Goal: Task Accomplishment & Management: Use online tool/utility

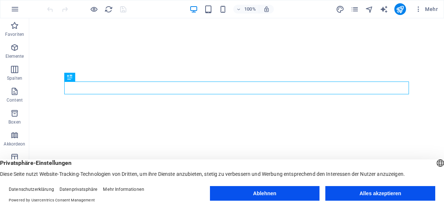
click at [371, 192] on button "Alles akzeptieren" at bounding box center [380, 193] width 110 height 15
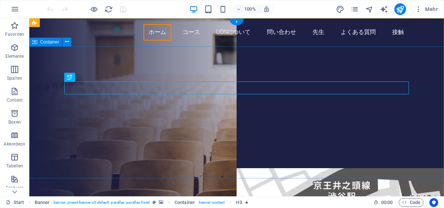
click at [343, 66] on div "ドイツ語学校東京 u d s [DOMAIN_NAME] へようこそ unsere deutsch schule コース 登録" at bounding box center [236, 123] width 415 height 155
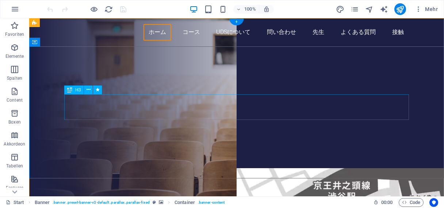
click at [379, 102] on div "u d s [DOMAIN_NAME] へようこそ unsere deutsch schule" at bounding box center [236, 107] width 345 height 26
click at [323, 170] on div "ドイツ語学校東京 u d s [DOMAIN_NAME] へようこそ unsere deutsch schule コース 登録" at bounding box center [236, 123] width 415 height 155
click at [14, 48] on icon "button" at bounding box center [14, 47] width 9 height 9
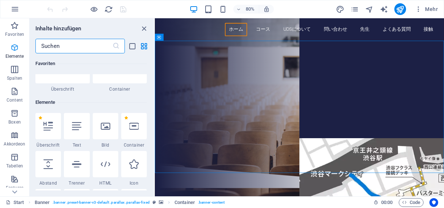
scroll to position [77, 0]
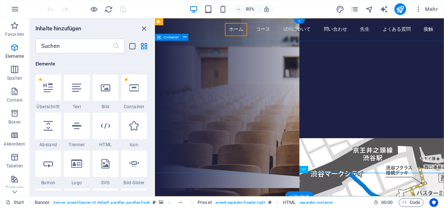
click at [223, 55] on div "ドイツ語学校東京 u d s [DOMAIN_NAME] へようこそ unsere deutsch schule コース 登録" at bounding box center [335, 123] width 361 height 155
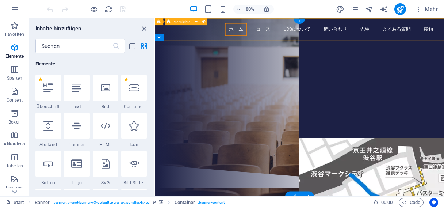
click at [223, 42] on div "ホーム コース UDSについて 問い合わせ 先生 よくある質問 接触" at bounding box center [335, 32] width 361 height 28
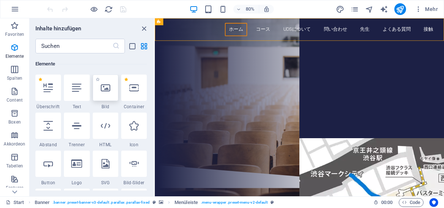
click at [107, 96] on div at bounding box center [106, 87] width 26 height 26
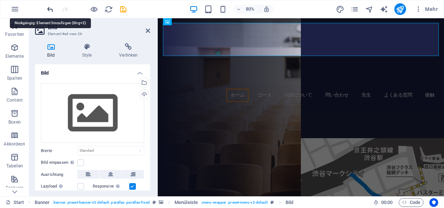
click at [49, 11] on icon "undo" at bounding box center [50, 9] width 8 height 8
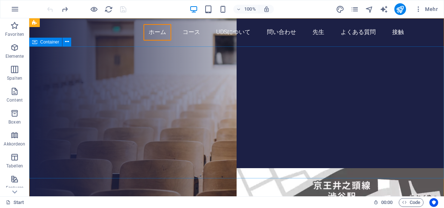
click at [51, 41] on span "Container" at bounding box center [49, 42] width 19 height 4
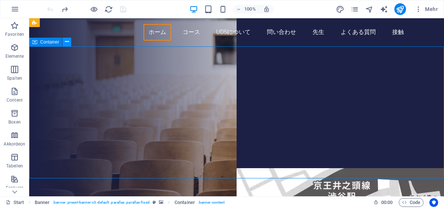
click at [67, 42] on icon at bounding box center [67, 42] width 4 height 8
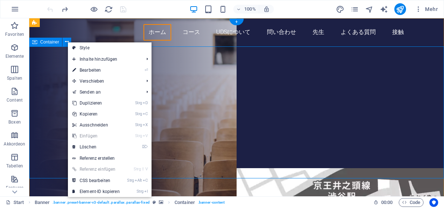
click at [41, 85] on div "ドイツ語学校東京 u d s doitsugo.de へようこそ unsere deutsch schule コース 登録" at bounding box center [236, 123] width 415 height 155
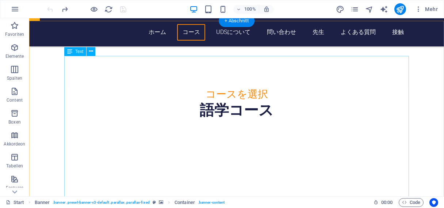
scroll to position [913, 0]
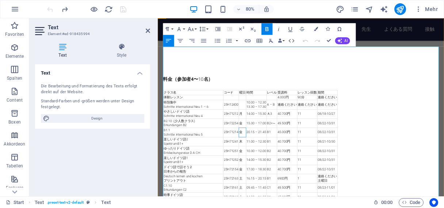
click at [267, 155] on td "金" at bounding box center [263, 161] width 9 height 12
click at [252, 167] on td "25H71241" at bounding box center [249, 173] width 19 height 12
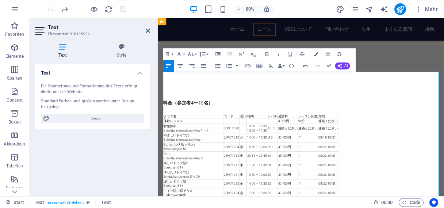
scroll to position [915, 0]
click at [374, 139] on td "期間" at bounding box center [370, 142] width 25 height 6
click at [180, 65] on icon "button" at bounding box center [180, 65] width 7 height 7
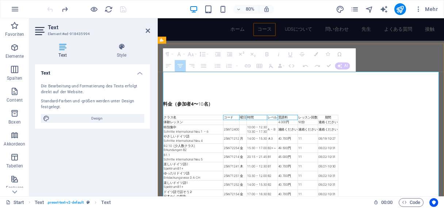
drag, startPoint x: 326, startPoint y: 107, endPoint x: 250, endPoint y: 107, distance: 76.3
click at [250, 139] on tr "クラス名 コード 曜日 時間 レベル 受講料 レッスン回数 期間" at bounding box center [274, 142] width 219 height 6
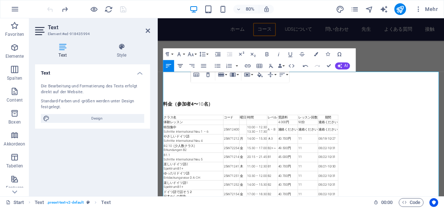
click at [180, 65] on icon "button" at bounding box center [179, 66] width 5 height 4
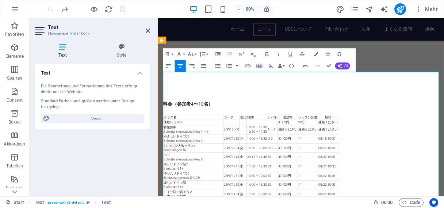
click at [281, 139] on td "時間" at bounding box center [282, 142] width 26 height 6
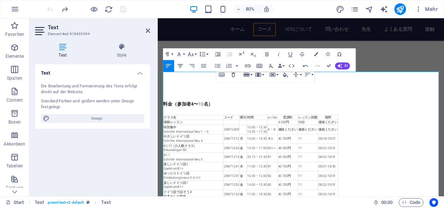
click at [179, 64] on icon "button" at bounding box center [180, 65] width 7 height 7
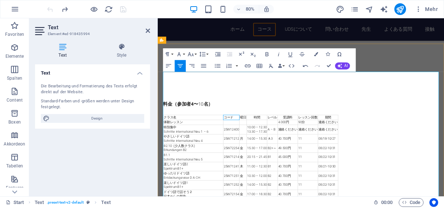
click at [253, 139] on td "コード" at bounding box center [250, 142] width 20 height 6
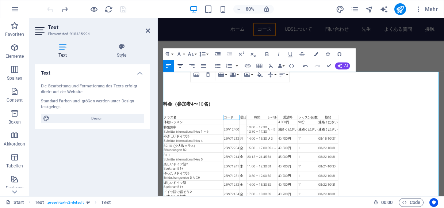
click at [181, 65] on icon "button" at bounding box center [180, 65] width 7 height 7
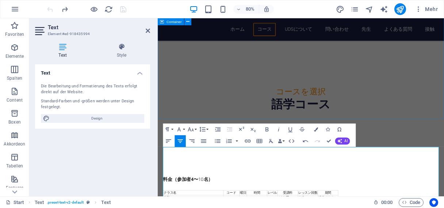
scroll to position [821, 0]
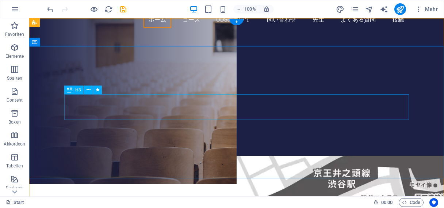
scroll to position [0, 0]
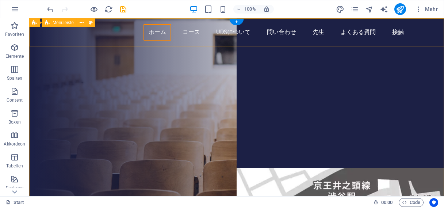
click at [432, 23] on div "ホーム コース UDSについて 問い合わせ 先生 よくある質問 接触" at bounding box center [236, 32] width 415 height 28
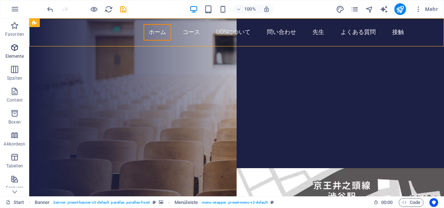
click at [15, 47] on icon "button" at bounding box center [14, 47] width 9 height 9
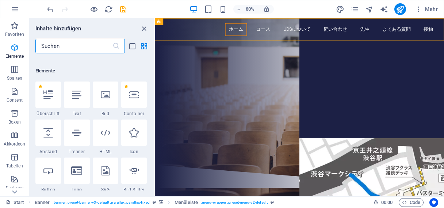
scroll to position [77, 0]
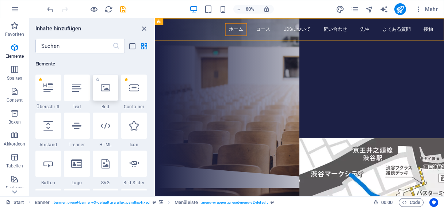
click at [110, 91] on icon at bounding box center [105, 87] width 9 height 9
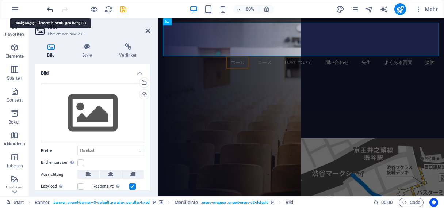
click at [50, 8] on icon "undo" at bounding box center [50, 9] width 8 height 8
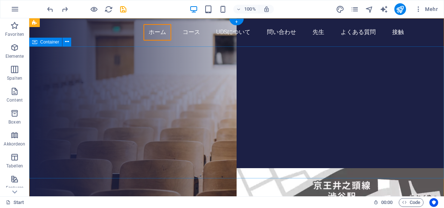
click at [111, 66] on div "ドイツ語学校東京 u d s [DOMAIN_NAME] へようこそ unsere deutsch schule コース 登録" at bounding box center [236, 123] width 415 height 155
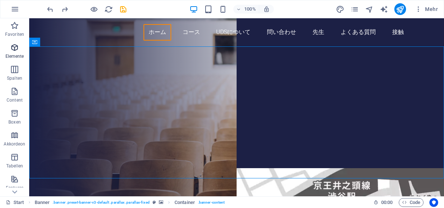
click at [15, 49] on icon "button" at bounding box center [14, 47] width 9 height 9
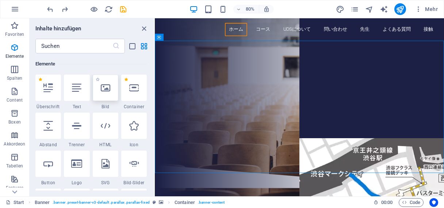
click at [108, 95] on div at bounding box center [106, 87] width 26 height 26
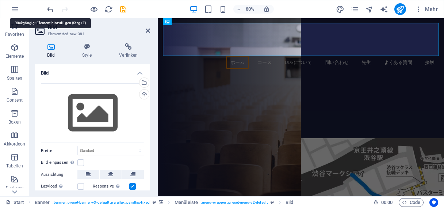
click at [48, 8] on icon "undo" at bounding box center [50, 9] width 8 height 8
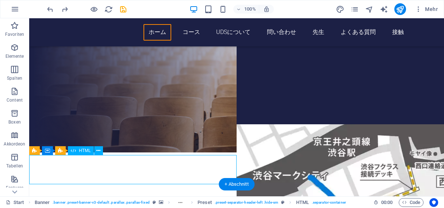
scroll to position [47, 0]
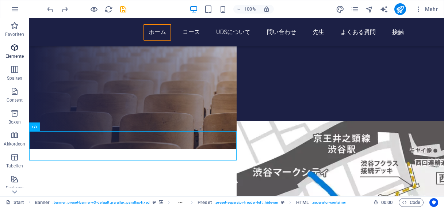
click at [15, 45] on icon "button" at bounding box center [14, 47] width 9 height 9
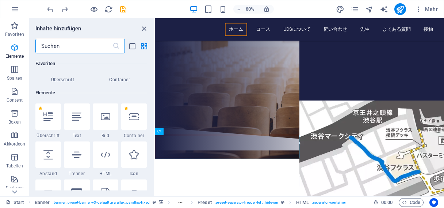
scroll to position [77, 0]
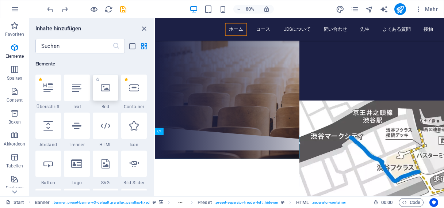
click at [108, 96] on div at bounding box center [106, 87] width 26 height 26
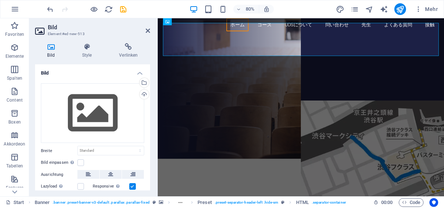
scroll to position [0, 0]
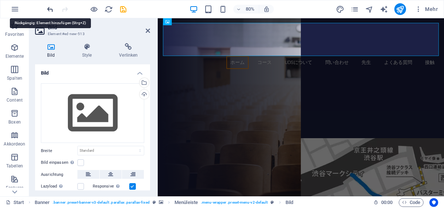
click at [48, 7] on icon "undo" at bounding box center [50, 9] width 8 height 8
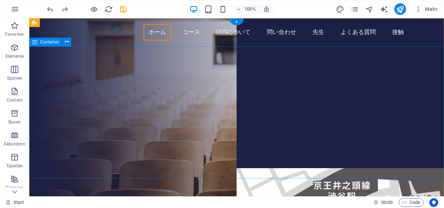
click at [229, 157] on div "ドイツ語学校東京 u d s [DOMAIN_NAME] へようこそ unsere deutsch schule コース 登録" at bounding box center [236, 123] width 415 height 155
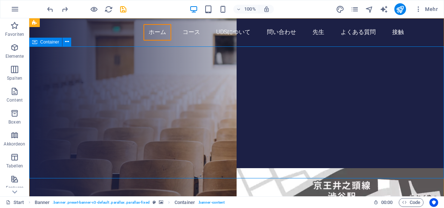
click at [48, 43] on span "Container" at bounding box center [49, 42] width 19 height 4
click at [36, 43] on icon at bounding box center [34, 42] width 5 height 9
click at [66, 41] on icon at bounding box center [67, 42] width 4 height 8
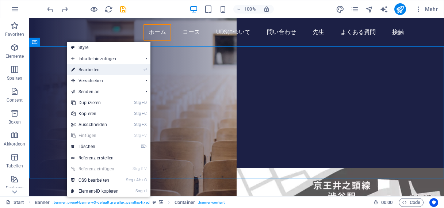
click at [92, 68] on link "⏎ Bearbeiten" at bounding box center [95, 69] width 56 height 11
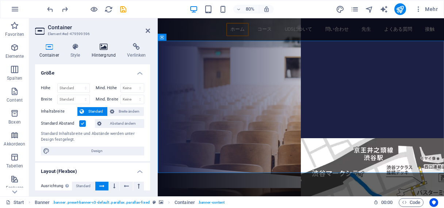
click at [104, 49] on icon at bounding box center [103, 46] width 33 height 7
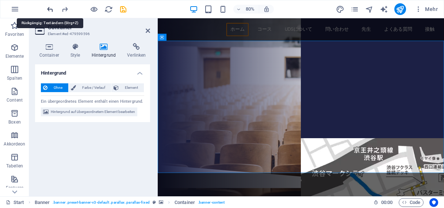
click at [49, 8] on icon "undo" at bounding box center [50, 9] width 8 height 8
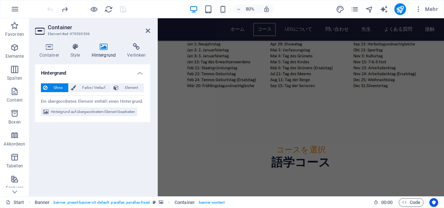
scroll to position [969, 0]
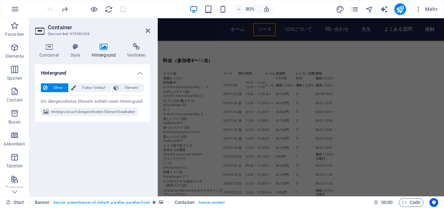
click at [167, 7] on div "80% Mehr" at bounding box center [243, 9] width 395 height 12
click at [149, 29] on icon at bounding box center [148, 31] width 4 height 6
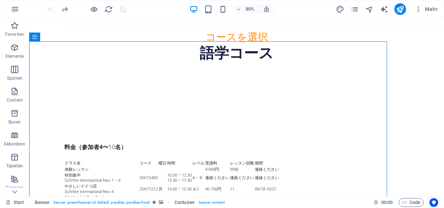
scroll to position [5, 0]
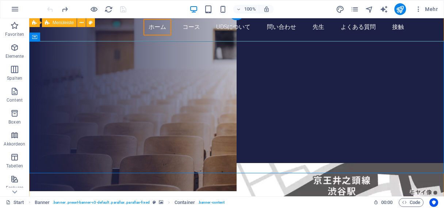
click at [235, 37] on div "ホーム コース UDSについて 問い合わせ 先生 よくある質問 接触" at bounding box center [236, 27] width 415 height 28
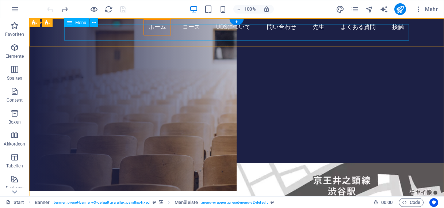
scroll to position [0, 0]
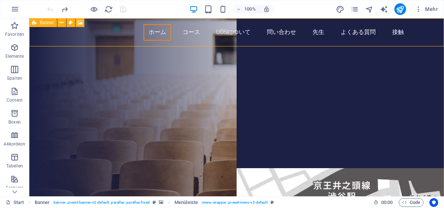
click at [48, 23] on span "Banner" at bounding box center [47, 22] width 14 height 4
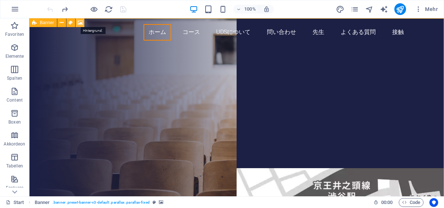
click at [80, 22] on icon at bounding box center [79, 23] width 5 height 8
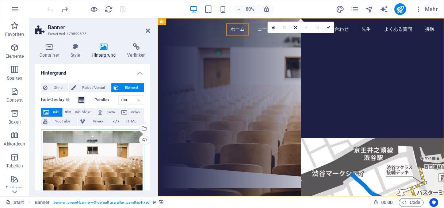
click at [103, 160] on div "Ziehe Dateien zum Hochladen hierher oder klicke hier, um aus Dateien oder koste…" at bounding box center [92, 164] width 103 height 70
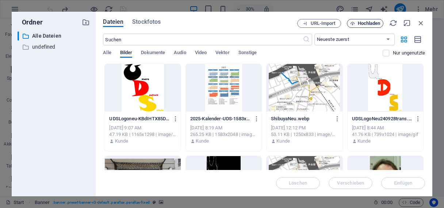
click at [367, 22] on span "Hochladen" at bounding box center [369, 23] width 23 height 4
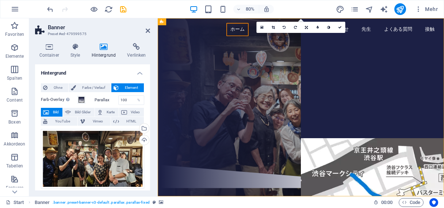
click at [114, 27] on h2 "Banner" at bounding box center [99, 27] width 102 height 7
click at [402, 8] on icon "publish" at bounding box center [400, 9] width 8 height 8
checkbox input "false"
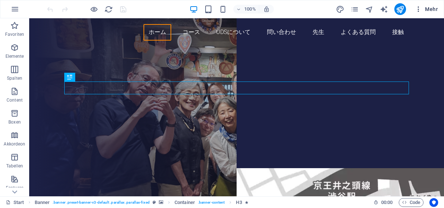
click at [432, 10] on span "Mehr" at bounding box center [426, 8] width 23 height 7
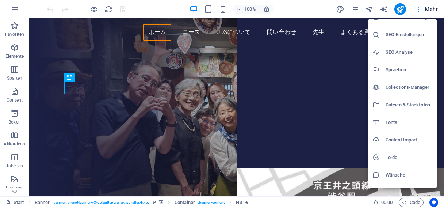
scroll to position [24, 0]
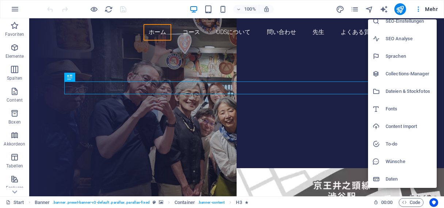
click at [418, 9] on div at bounding box center [222, 104] width 444 height 208
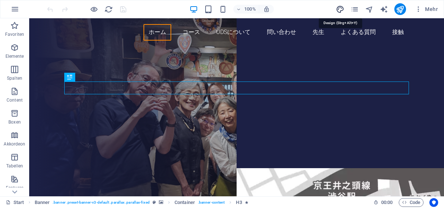
click at [341, 8] on icon "design" at bounding box center [340, 9] width 8 height 8
select select "px"
select select "300"
select select "px"
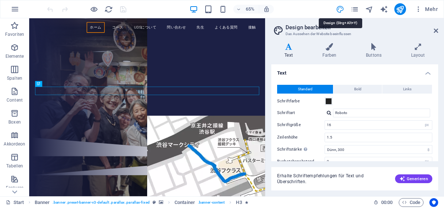
click at [341, 8] on icon "design" at bounding box center [340, 9] width 8 height 8
click at [356, 9] on icon "pages" at bounding box center [355, 9] width 8 height 8
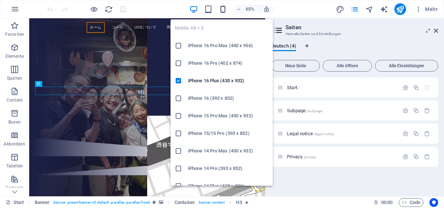
click at [222, 8] on icon "button" at bounding box center [223, 9] width 8 height 8
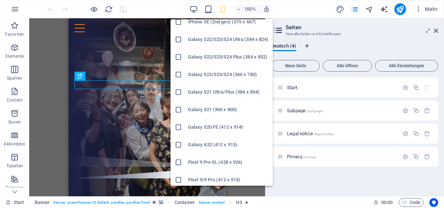
scroll to position [252, 0]
click at [217, 73] on h6 "Galaxy S22/S23/S24 (360 x 780)" at bounding box center [228, 74] width 80 height 9
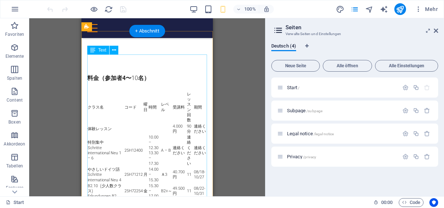
scroll to position [641, 0]
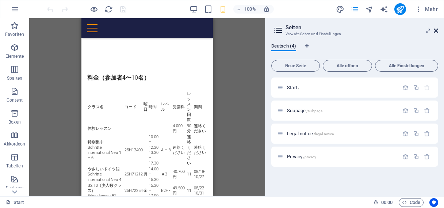
click at [436, 29] on icon at bounding box center [436, 31] width 4 height 6
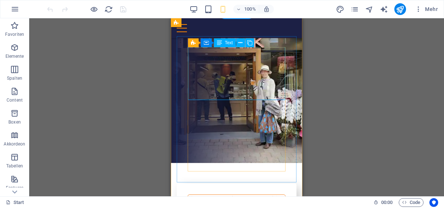
scroll to position [1383, 0]
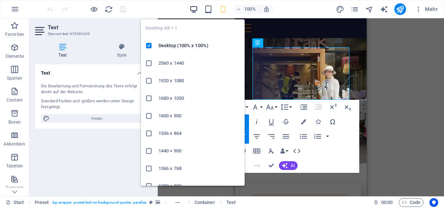
click at [194, 8] on icon "button" at bounding box center [194, 9] width 8 height 8
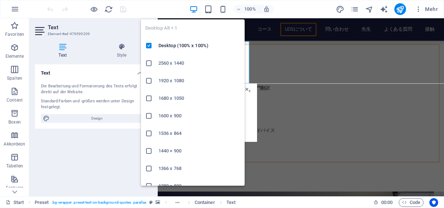
scroll to position [1569, 0]
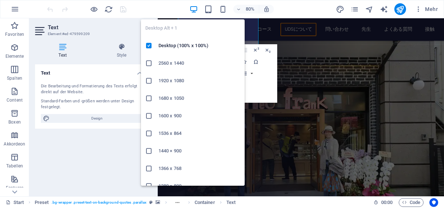
click at [170, 81] on h6 "1920 x 1080" at bounding box center [199, 80] width 82 height 9
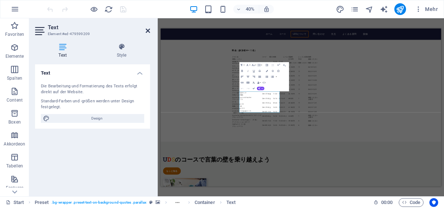
click at [148, 30] on icon at bounding box center [148, 31] width 4 height 6
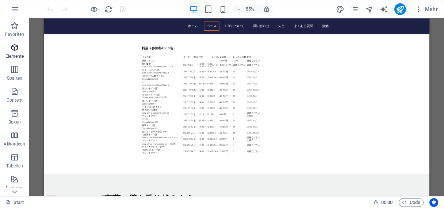
click at [13, 50] on icon "button" at bounding box center [14, 47] width 9 height 9
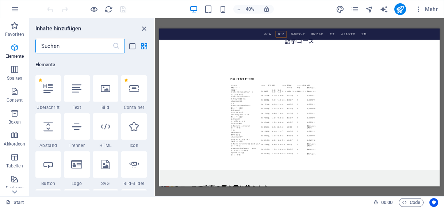
scroll to position [77, 0]
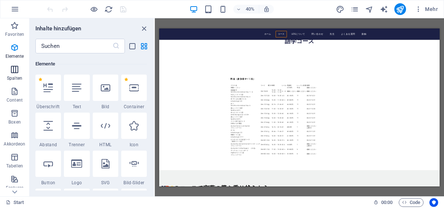
click at [14, 71] on icon "button" at bounding box center [14, 69] width 9 height 9
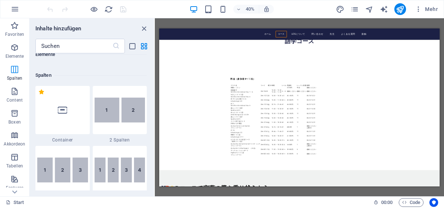
scroll to position [361, 0]
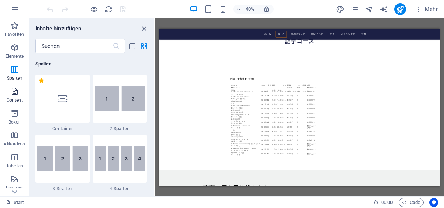
click at [15, 93] on icon "button" at bounding box center [14, 91] width 9 height 9
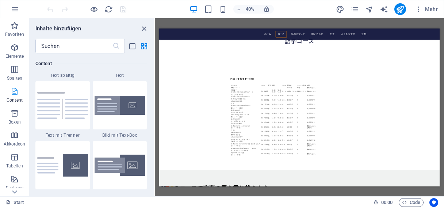
scroll to position [1331, 0]
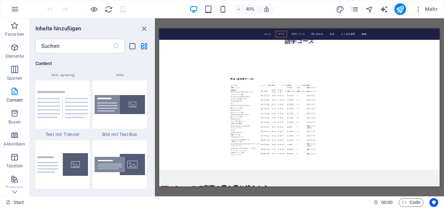
click at [159, 8] on div "40% Mehr" at bounding box center [243, 9] width 395 height 12
click at [435, 5] on button "Mehr" at bounding box center [426, 9] width 29 height 12
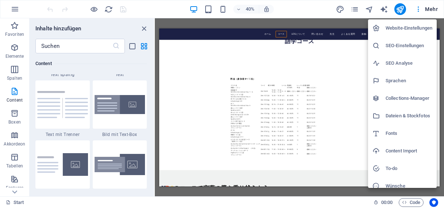
click at [411, 27] on h6 "Website-Einstellungen" at bounding box center [409, 28] width 47 height 9
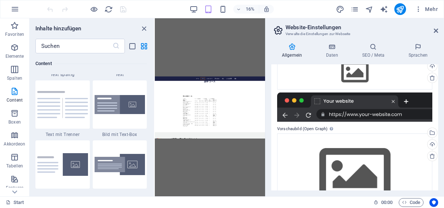
scroll to position [168, 0]
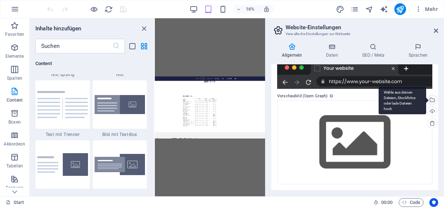
click at [426, 100] on div "Wähle aus deinen Dateien, Stockfotos oder lade Dateien hoch" at bounding box center [402, 100] width 47 height 27
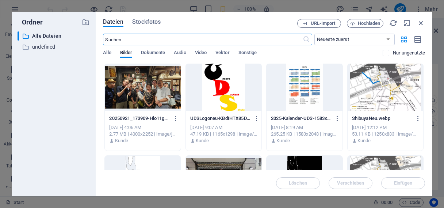
scroll to position [0, 0]
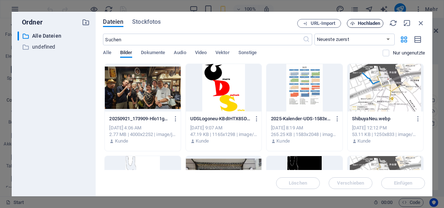
click at [366, 23] on span "Hochladen" at bounding box center [369, 23] width 23 height 4
click at [218, 91] on div at bounding box center [224, 87] width 76 height 47
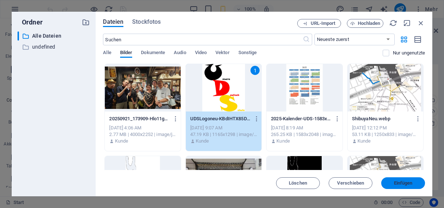
click at [396, 183] on span "Einfügen" at bounding box center [403, 183] width 19 height 4
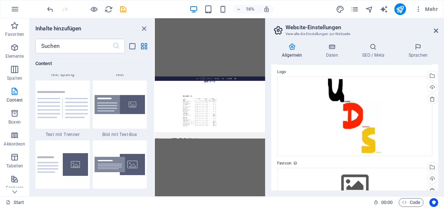
scroll to position [23, 0]
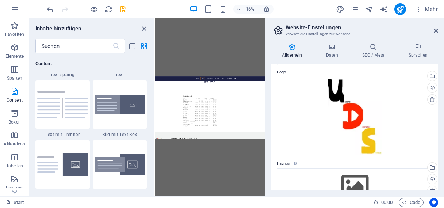
click at [358, 108] on div "Ziehe Dateien zum Hochladen hierher oder klicke hier, um aus Dateien oder koste…" at bounding box center [354, 117] width 155 height 80
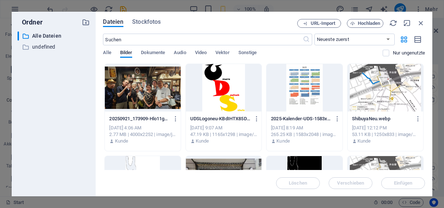
click at [227, 86] on div at bounding box center [224, 87] width 76 height 47
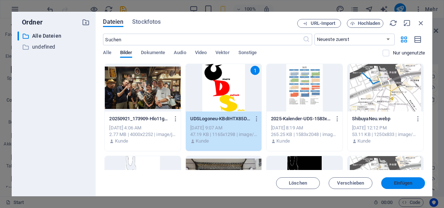
click at [406, 183] on span "Einfügen" at bounding box center [403, 183] width 19 height 4
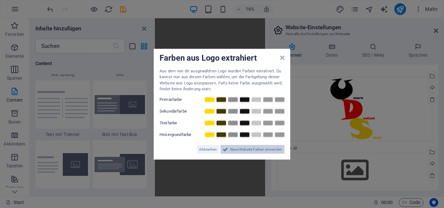
click at [254, 147] on span "Neue Website-Farben anwenden" at bounding box center [256, 149] width 52 height 9
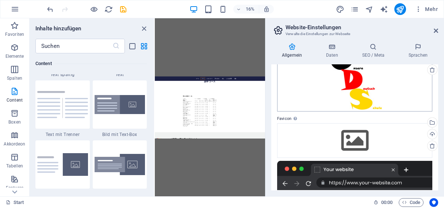
scroll to position [52, 0]
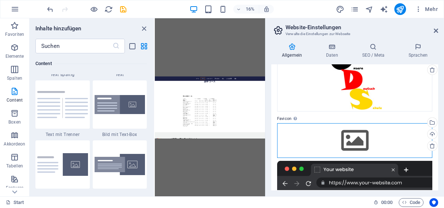
click at [352, 140] on div "Ziehe Dateien zum Hochladen hierher oder klicke hier, um aus Dateien oder koste…" at bounding box center [354, 140] width 155 height 34
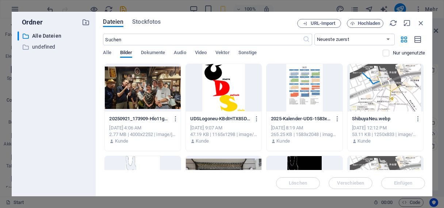
click at [227, 87] on div at bounding box center [224, 87] width 76 height 47
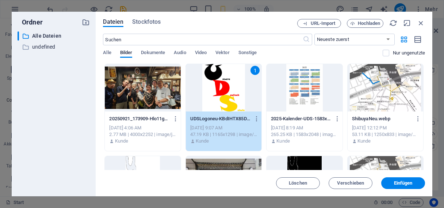
click at [227, 87] on div "1" at bounding box center [224, 87] width 76 height 47
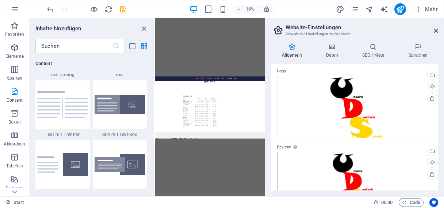
scroll to position [0, 0]
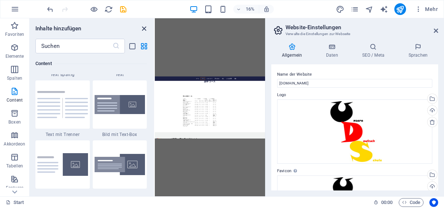
click at [145, 28] on icon "close panel" at bounding box center [144, 28] width 8 height 8
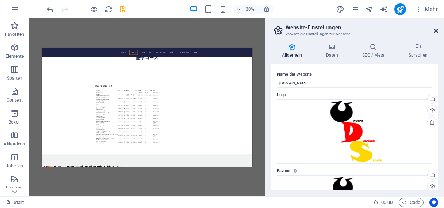
click at [436, 30] on icon at bounding box center [436, 31] width 4 height 6
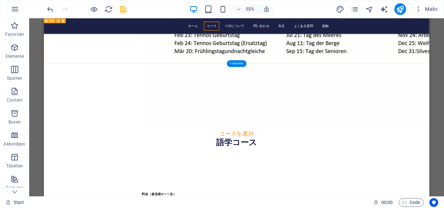
scroll to position [1199, 0]
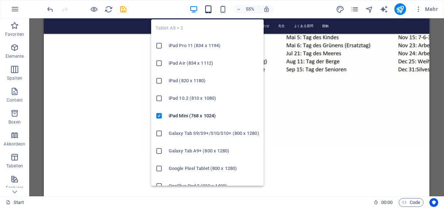
click at [207, 9] on icon "button" at bounding box center [208, 9] width 8 height 8
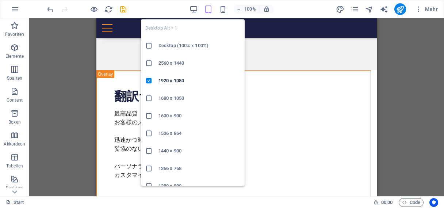
click at [175, 45] on h6 "Desktop (100% x 100%)" at bounding box center [199, 45] width 82 height 9
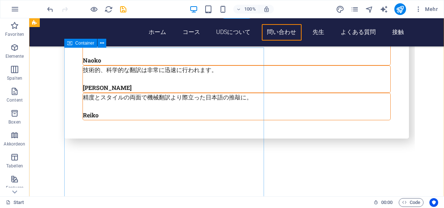
scroll to position [1890, 0]
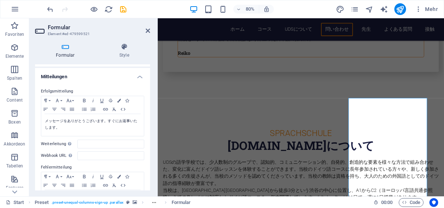
scroll to position [0, 0]
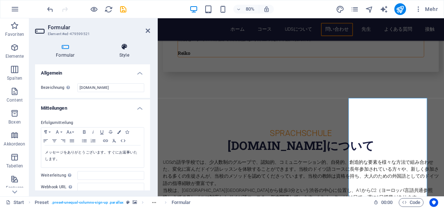
click at [125, 47] on icon at bounding box center [124, 46] width 51 height 7
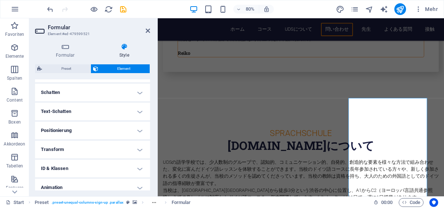
scroll to position [203, 0]
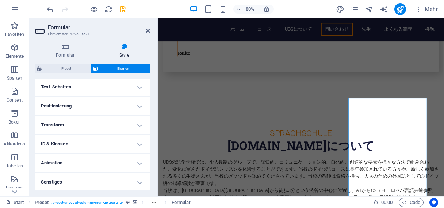
click at [156, 90] on div "Formular Style Allgemein Bezeichnung Lege eine Bezeichnung für das Formular fes…" at bounding box center [92, 116] width 127 height 159
click at [149, 32] on icon at bounding box center [148, 31] width 4 height 6
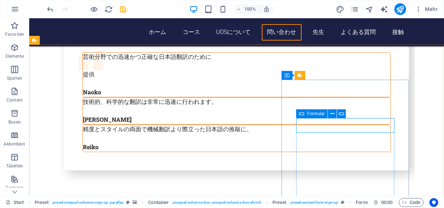
click at [319, 114] on span "Formular" at bounding box center [316, 113] width 18 height 4
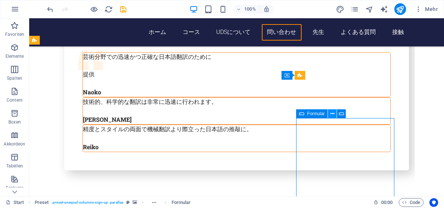
click at [331, 114] on icon at bounding box center [332, 114] width 4 height 8
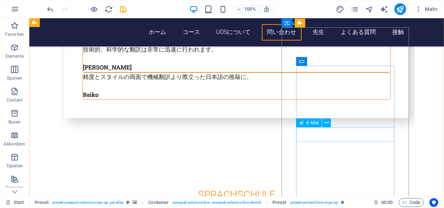
scroll to position [1911, 0]
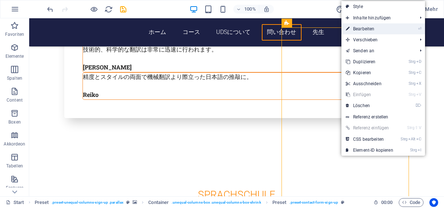
click at [362, 30] on link "⏎ Bearbeiten" at bounding box center [369, 28] width 56 height 11
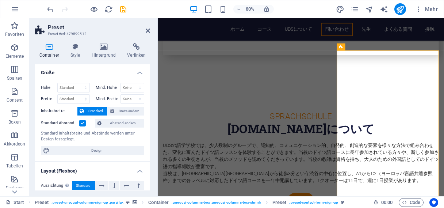
scroll to position [0, 0]
click at [74, 50] on icon at bounding box center [75, 46] width 18 height 7
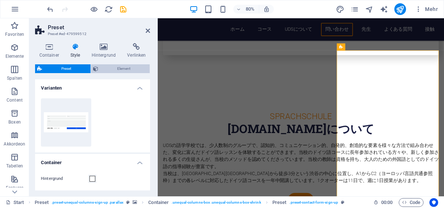
click at [121, 68] on span "Element" at bounding box center [123, 68] width 47 height 9
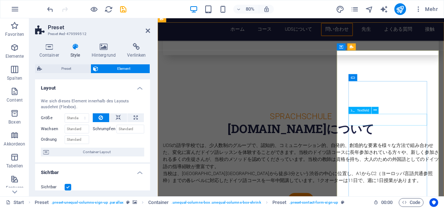
click at [375, 110] on icon at bounding box center [375, 110] width 3 height 6
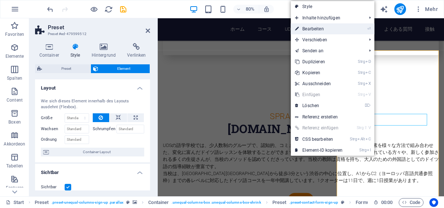
click at [314, 28] on link "⏎ Bearbeiten" at bounding box center [319, 28] width 56 height 11
select select "characters"
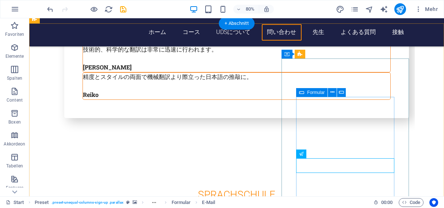
scroll to position [1881, 0]
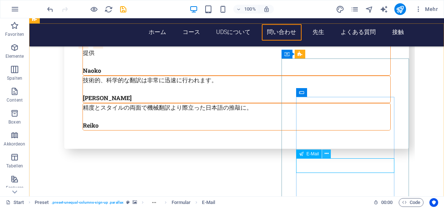
click at [326, 153] on icon at bounding box center [327, 154] width 4 height 8
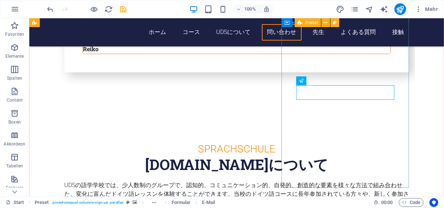
scroll to position [1952, 0]
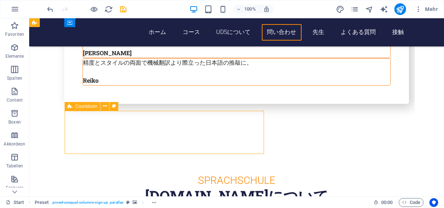
scroll to position [1925, 0]
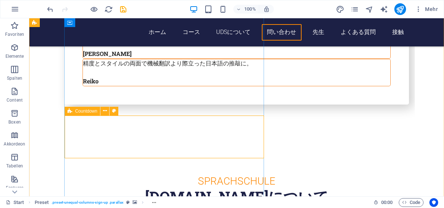
click at [86, 111] on span "Countdown" at bounding box center [86, 111] width 22 height 4
click at [106, 111] on icon at bounding box center [105, 111] width 4 height 8
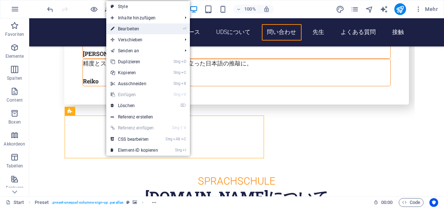
click at [135, 28] on link "⏎ Bearbeiten" at bounding box center [134, 28] width 56 height 11
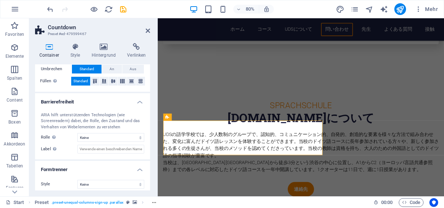
scroll to position [156, 0]
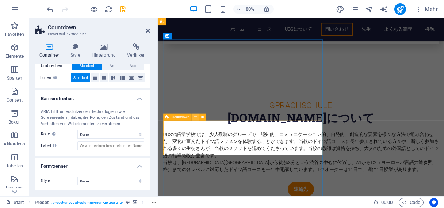
click at [195, 117] on icon at bounding box center [195, 117] width 3 height 6
click at [294, 4] on div "80% Mehr" at bounding box center [243, 9] width 395 height 12
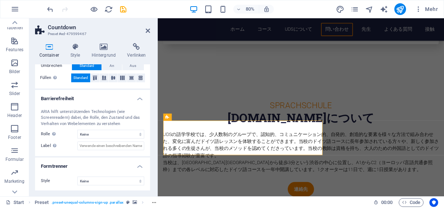
scroll to position [151, 0]
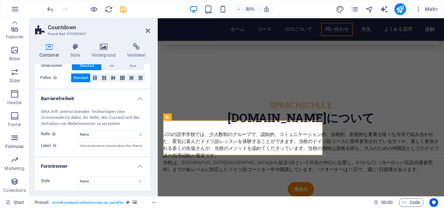
click at [16, 138] on icon "button" at bounding box center [14, 137] width 9 height 9
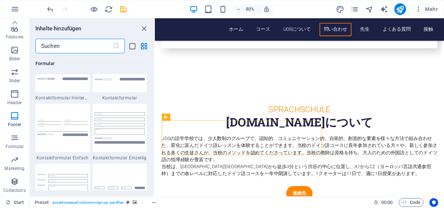
scroll to position [5356, 0]
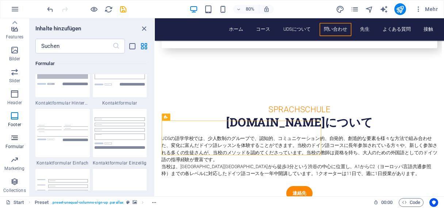
click at [15, 139] on icon "button" at bounding box center [14, 137] width 9 height 9
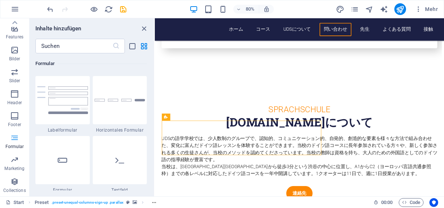
scroll to position [5540, 0]
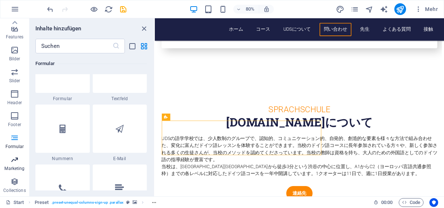
click at [16, 160] on icon "button" at bounding box center [14, 159] width 9 height 9
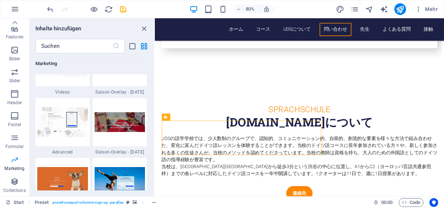
scroll to position [6163, 0]
click at [16, 183] on icon "button" at bounding box center [14, 181] width 9 height 9
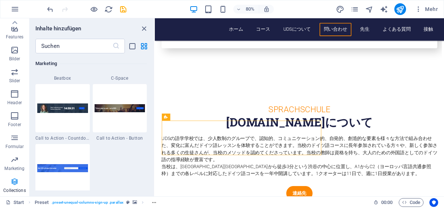
scroll to position [6907, 0]
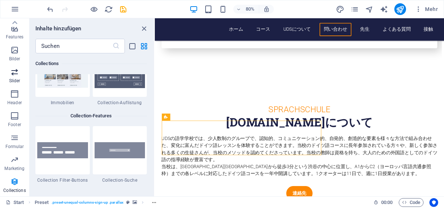
click at [15, 70] on icon "button" at bounding box center [14, 72] width 9 height 9
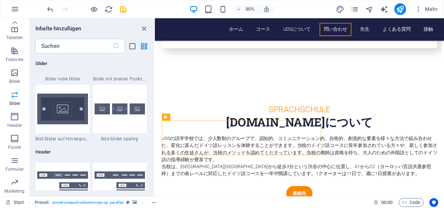
scroll to position [124, 0]
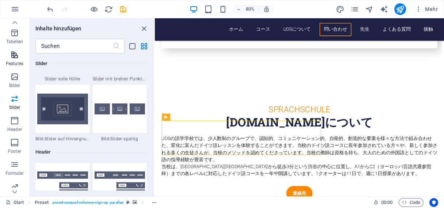
click at [15, 58] on icon "button" at bounding box center [14, 54] width 9 height 9
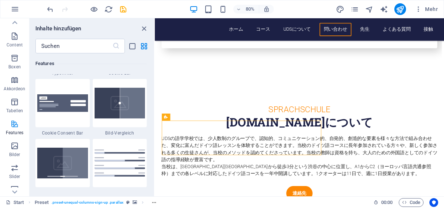
scroll to position [31, 0]
click at [15, 58] on icon "button" at bounding box center [14, 60] width 9 height 9
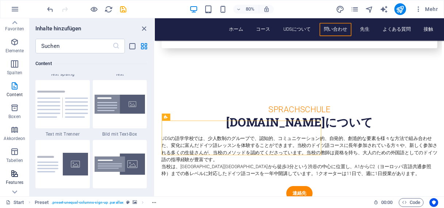
scroll to position [0, 0]
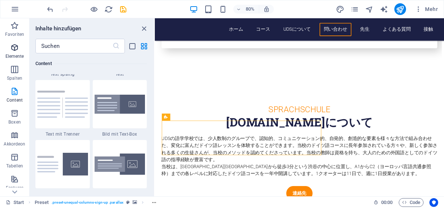
click at [14, 51] on icon "button" at bounding box center [14, 47] width 9 height 9
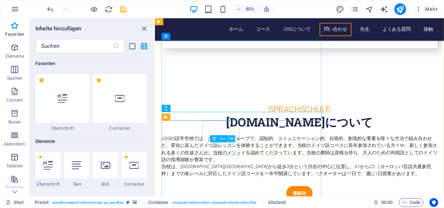
click at [231, 140] on icon at bounding box center [231, 138] width 3 height 6
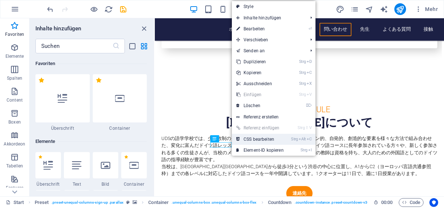
click at [254, 138] on link "Strg Alt C CSS bearbeiten" at bounding box center [260, 139] width 56 height 11
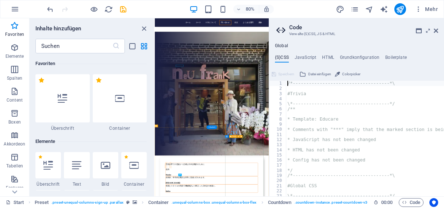
type textarea ".ed-text { color: $white; }"
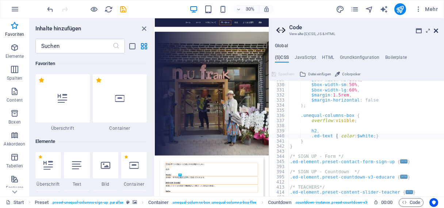
click at [437, 29] on icon at bounding box center [436, 31] width 4 height 6
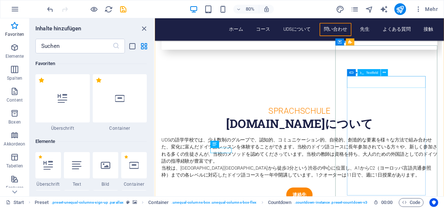
scroll to position [1917, 0]
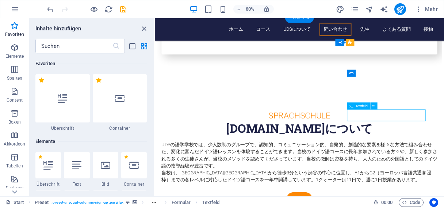
select select "characters"
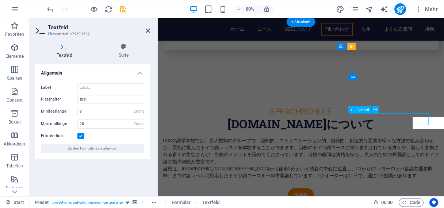
scroll to position [1913, 0]
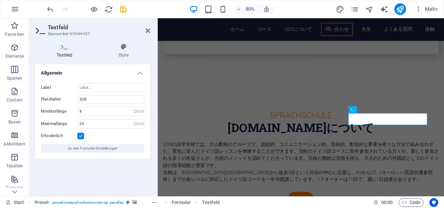
click at [64, 48] on icon at bounding box center [64, 46] width 59 height 7
click at [123, 47] on icon at bounding box center [123, 46] width 53 height 7
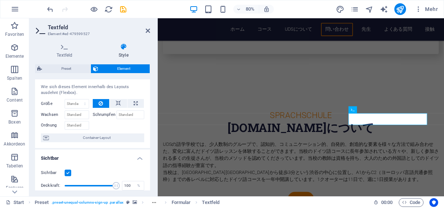
scroll to position [0, 0]
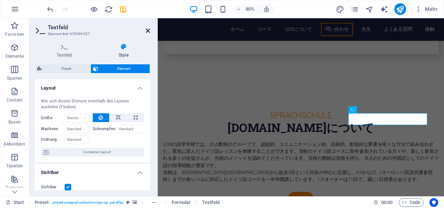
click at [148, 30] on icon at bounding box center [148, 31] width 4 height 6
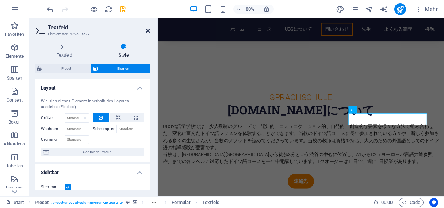
scroll to position [1882, 0]
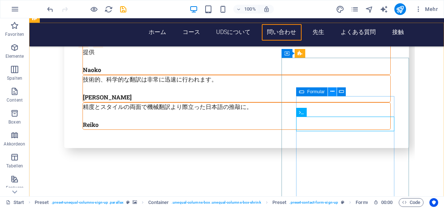
click at [333, 91] on icon at bounding box center [332, 92] width 4 height 8
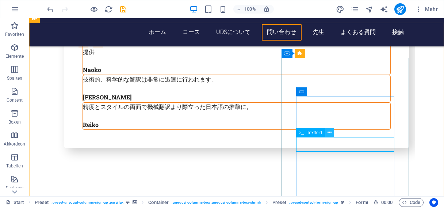
click at [330, 132] on icon at bounding box center [330, 133] width 4 height 8
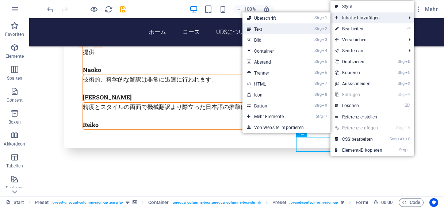
click at [260, 28] on link "Strg 2 Text" at bounding box center [272, 28] width 61 height 11
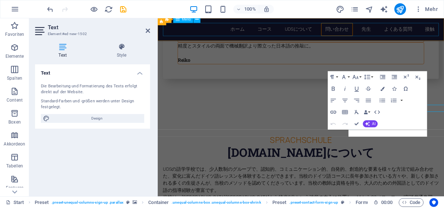
scroll to position [1913, 0]
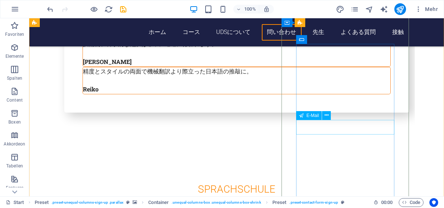
scroll to position [1914, 0]
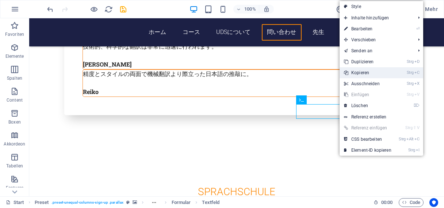
click at [363, 72] on link "Strg C Kopieren" at bounding box center [368, 72] width 56 height 11
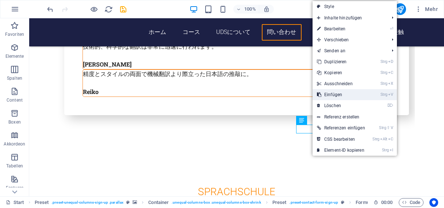
click at [336, 96] on link "Strg V Einfügen" at bounding box center [341, 94] width 57 height 11
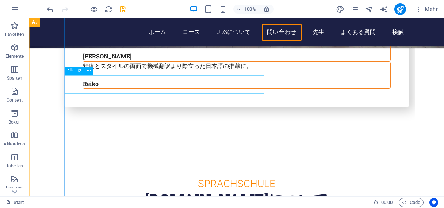
scroll to position [1923, 0]
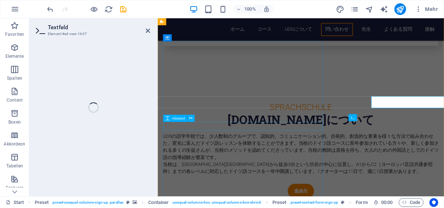
select select "characters"
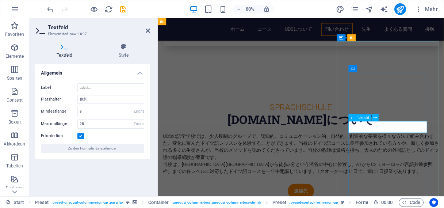
type input "クラス番号"
click at [375, 118] on icon at bounding box center [375, 118] width 3 height 6
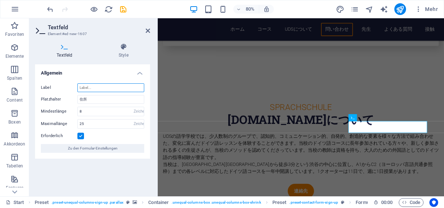
click at [93, 89] on input "Label" at bounding box center [110, 87] width 67 height 9
click at [96, 87] on input "Label" at bounding box center [110, 87] width 67 height 9
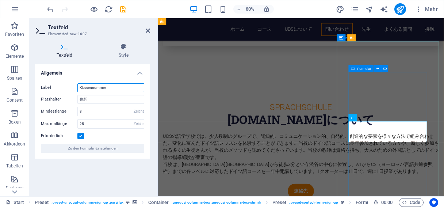
type input "Klassennummer"
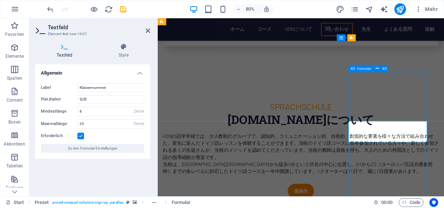
scroll to position [1892, 0]
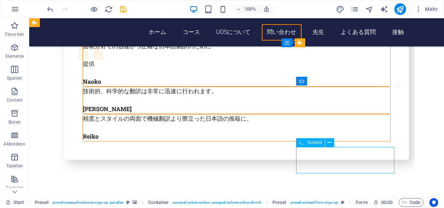
select select "characters"
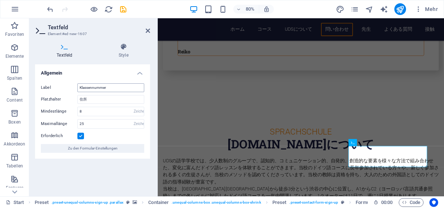
drag, startPoint x: 115, startPoint y: 86, endPoint x: 70, endPoint y: 84, distance: 44.6
click at [77, 84] on input "Klassennummer" at bounding box center [110, 87] width 67 height 9
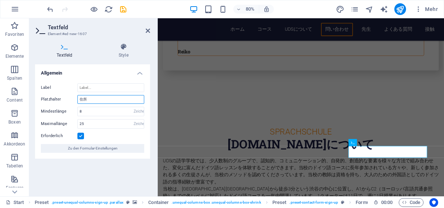
drag, startPoint x: 87, startPoint y: 99, endPoint x: 79, endPoint y: 98, distance: 8.0
click at [79, 98] on input "住所" at bounding box center [110, 99] width 67 height 9
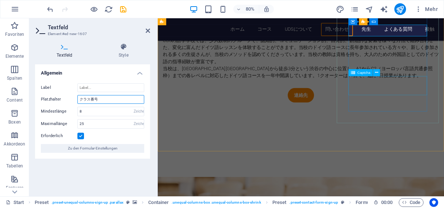
scroll to position [2043, 0]
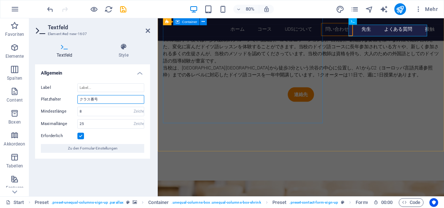
type input "クラス番号"
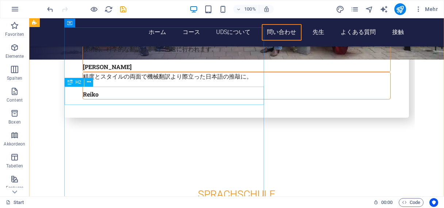
scroll to position [1911, 0]
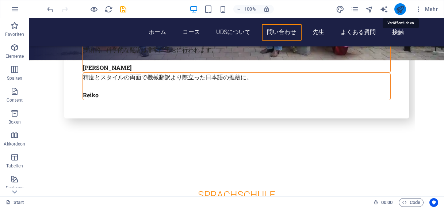
click at [401, 8] on icon "publish" at bounding box center [400, 9] width 8 height 8
checkbox input "false"
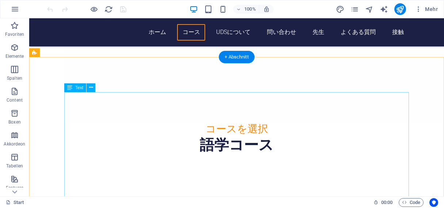
scroll to position [876, 0]
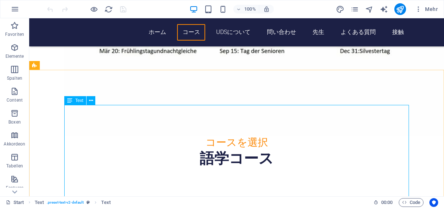
scroll to position [863, 0]
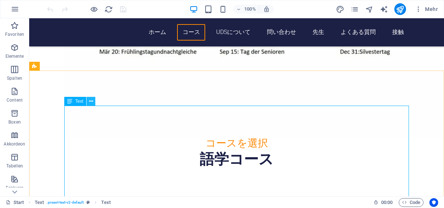
click at [90, 100] on icon at bounding box center [91, 101] width 4 height 8
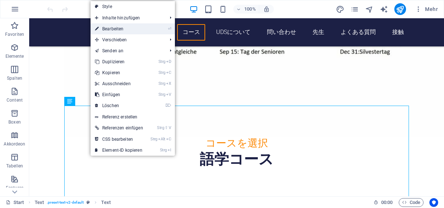
click at [118, 31] on link "⏎ Bearbeiten" at bounding box center [119, 28] width 57 height 11
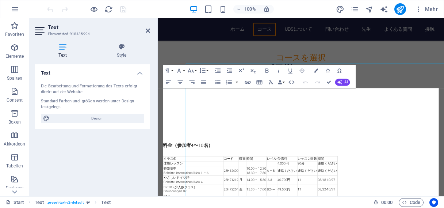
scroll to position [894, 0]
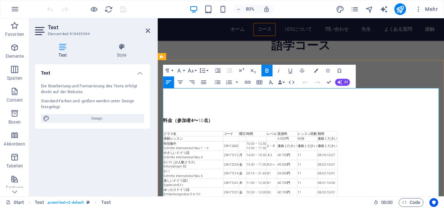
click at [379, 184] on td "08/18-10/27" at bounding box center [369, 190] width 25 height 12
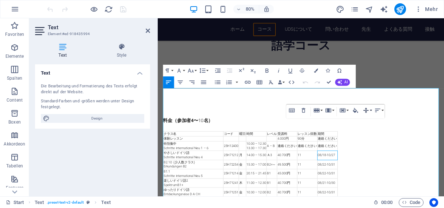
click at [371, 110] on button "Vertical Align" at bounding box center [366, 110] width 11 height 12
click at [383, 111] on button "Horizontal Align" at bounding box center [378, 110] width 11 height 12
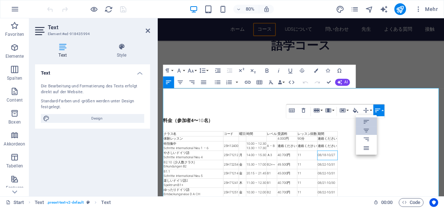
click at [367, 129] on icon at bounding box center [366, 131] width 5 height 4
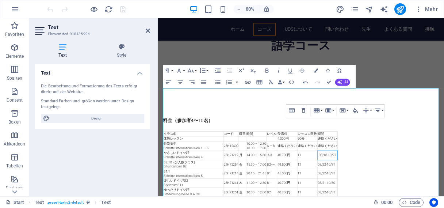
click at [377, 111] on icon "button" at bounding box center [377, 110] width 5 height 4
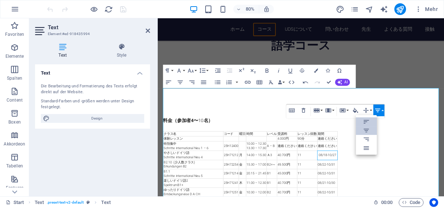
click at [366, 122] on icon at bounding box center [366, 122] width 5 height 4
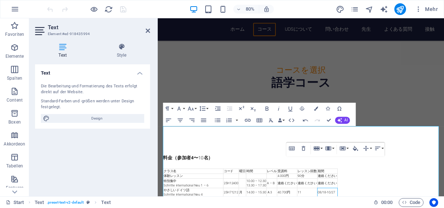
scroll to position [846, 0]
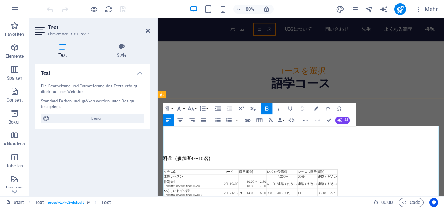
click at [426, 190] on p "料金（参加者4〜 10 名）" at bounding box center [336, 194] width 345 height 9
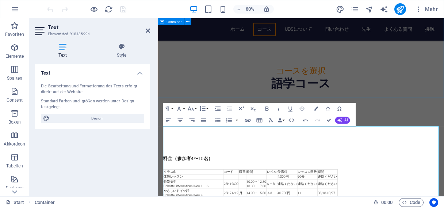
scroll to position [815, 0]
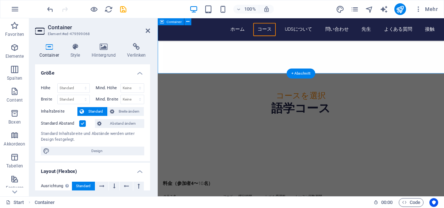
scroll to position [846, 0]
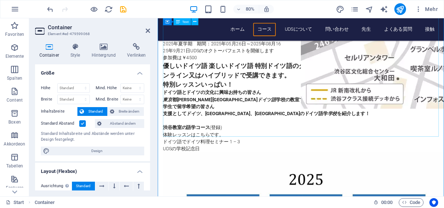
scroll to position [275, 0]
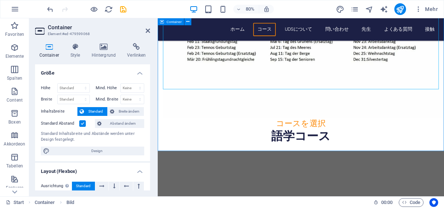
scroll to position [780, 0]
click at [335, 156] on div "語学コース" at bounding box center [336, 165] width 345 height 18
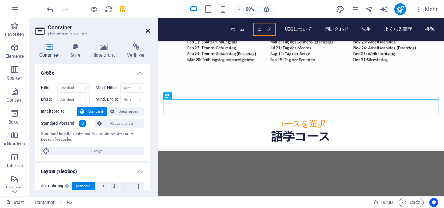
click at [148, 31] on icon at bounding box center [148, 31] width 4 height 6
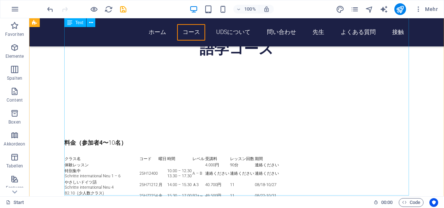
scroll to position [973, 0]
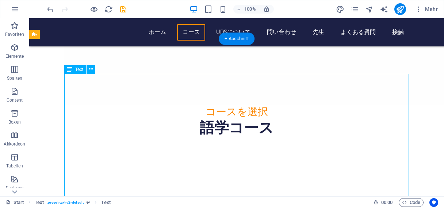
scroll to position [894, 0]
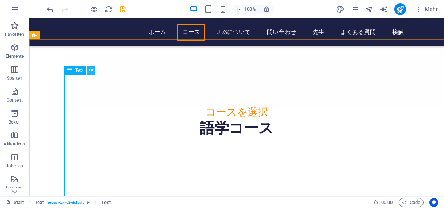
click at [91, 70] on icon at bounding box center [91, 70] width 4 height 8
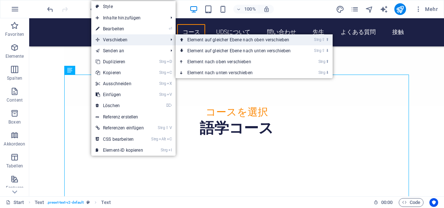
click at [210, 39] on link "Strg ⇧ ⬆ Element auf gleicher Ebene nach oben verschieben" at bounding box center [241, 39] width 130 height 11
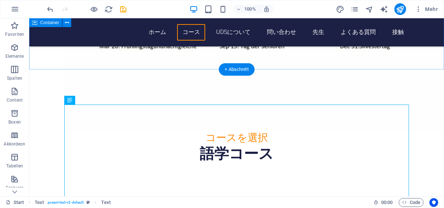
scroll to position [864, 0]
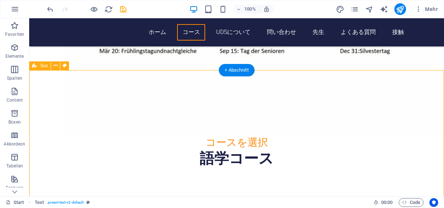
drag, startPoint x: 188, startPoint y: 105, endPoint x: 226, endPoint y: 95, distance: 40.0
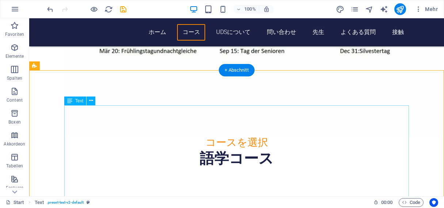
drag, startPoint x: 223, startPoint y: 106, endPoint x: 175, endPoint y: 119, distance: 50.2
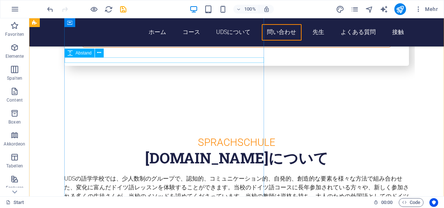
scroll to position [1964, 0]
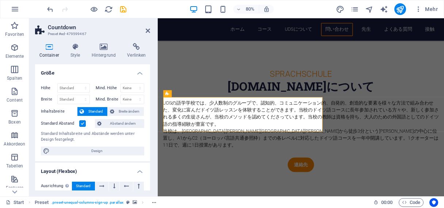
click at [50, 47] on icon at bounding box center [49, 46] width 28 height 7
click at [138, 49] on icon at bounding box center [136, 46] width 27 height 7
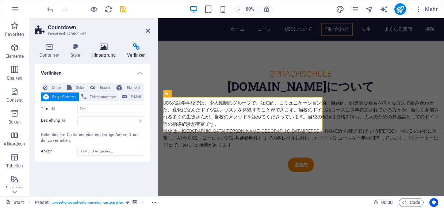
click at [104, 49] on icon at bounding box center [103, 46] width 33 height 7
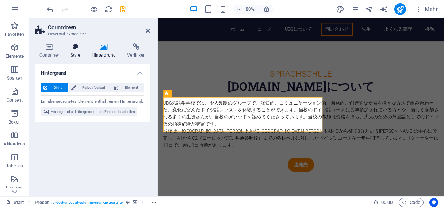
click at [74, 46] on icon at bounding box center [75, 46] width 18 height 7
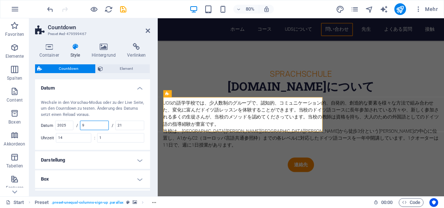
click at [88, 125] on input "9" at bounding box center [94, 125] width 28 height 9
type input "11"
click at [128, 126] on input "21" at bounding box center [130, 125] width 28 height 9
type input "2"
type input "1"
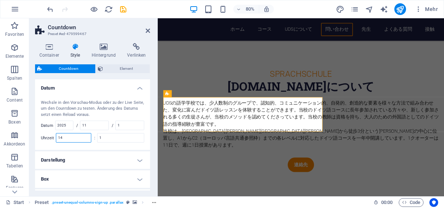
click at [68, 137] on input "14" at bounding box center [73, 137] width 35 height 9
click at [108, 138] on input "1" at bounding box center [120, 137] width 46 height 9
click at [103, 160] on h4 "Darstellung" at bounding box center [92, 160] width 115 height 18
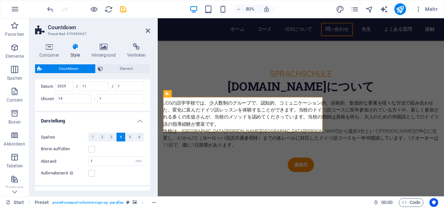
scroll to position [39, 0]
click at [125, 86] on input "1" at bounding box center [130, 86] width 28 height 9
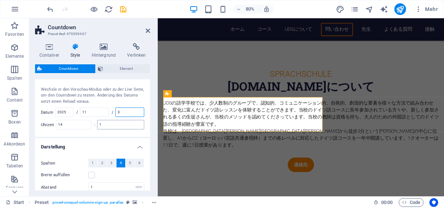
scroll to position [0, 0]
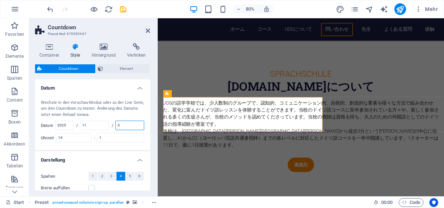
type input "3"
click at [69, 68] on span "Countdown" at bounding box center [68, 68] width 49 height 9
click at [67, 28] on h2 "Countdown" at bounding box center [99, 27] width 102 height 7
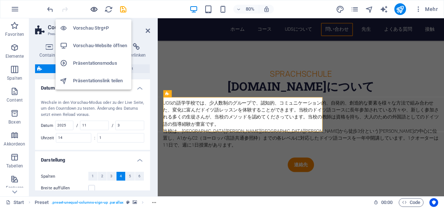
click at [93, 9] on icon "button" at bounding box center [94, 9] width 8 height 8
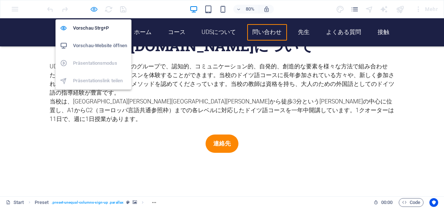
scroll to position [1786, 0]
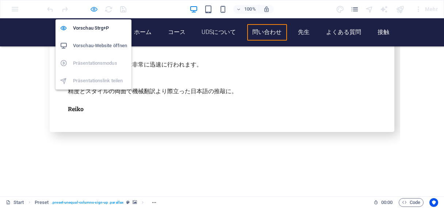
click at [93, 9] on icon "button" at bounding box center [94, 9] width 8 height 8
select select "rem"
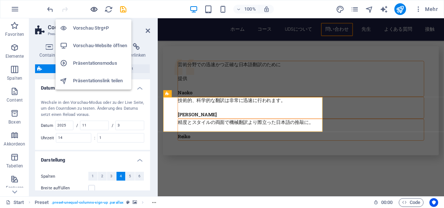
scroll to position [1964, 0]
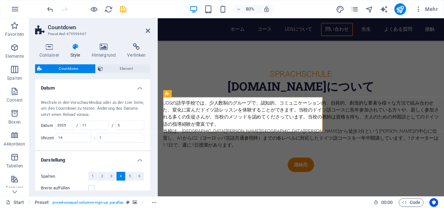
click at [153, 119] on div "Container Style Hintergrund Verlinken Größe Höhe Standard px rem % vh vw Mind. …" at bounding box center [92, 116] width 127 height 159
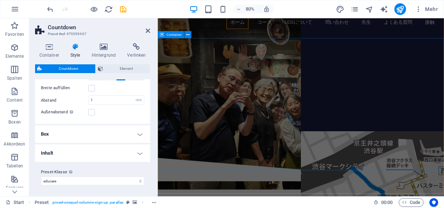
scroll to position [0, 0]
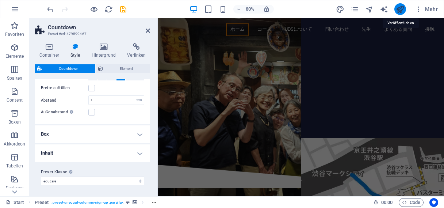
click at [400, 9] on icon "publish" at bounding box center [400, 9] width 8 height 8
checkbox input "false"
select select "rem"
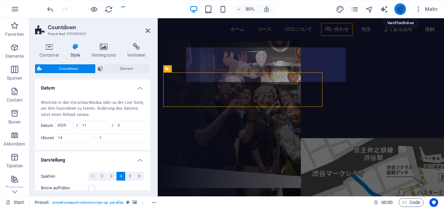
scroll to position [1996, 0]
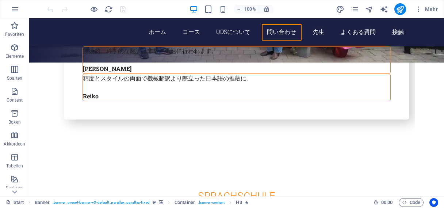
scroll to position [1910, 0]
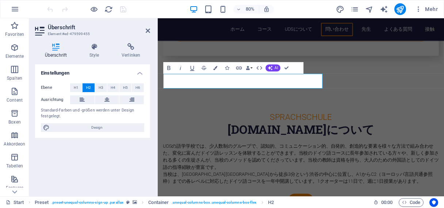
scroll to position [1941, 0]
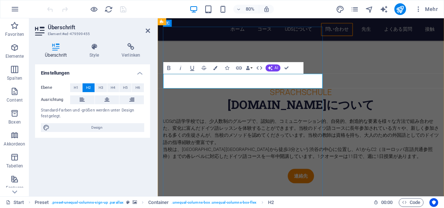
drag, startPoint x: 282, startPoint y: 97, endPoint x: 180, endPoint y: 98, distance: 102.2
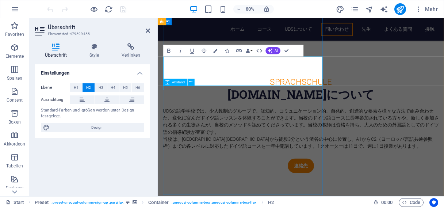
scroll to position [1963, 0]
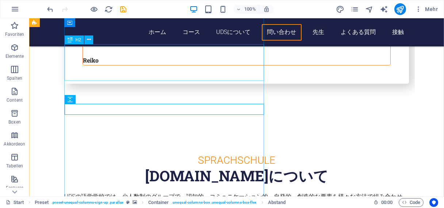
scroll to position [1953, 0]
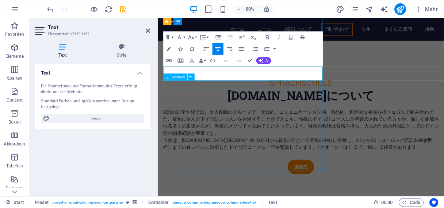
scroll to position [1984, 0]
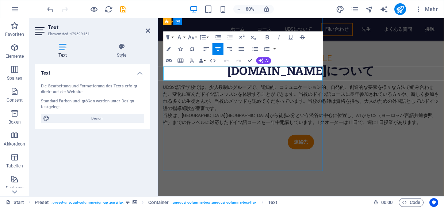
drag, startPoint x: 238, startPoint y: 83, endPoint x: 295, endPoint y: 87, distance: 57.1
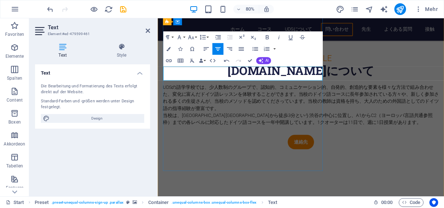
click at [104, 169] on div "Text Die Bearbeitung und Formatierung des Texts erfolgt direkt auf der Website.…" at bounding box center [92, 127] width 115 height 126
click at [146, 31] on icon at bounding box center [148, 31] width 4 height 6
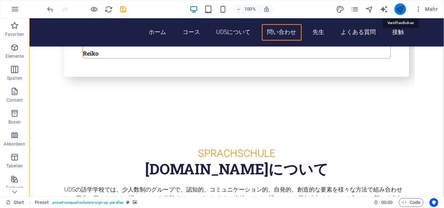
click at [402, 8] on icon "publish" at bounding box center [400, 9] width 8 height 8
checkbox input "false"
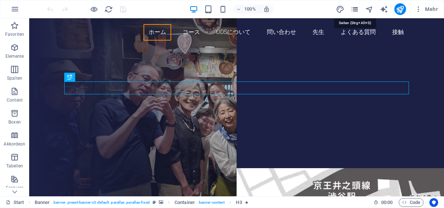
click at [355, 8] on icon "pages" at bounding box center [355, 9] width 8 height 8
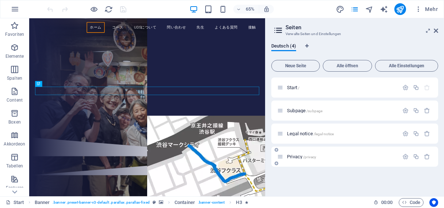
click at [295, 156] on span "Privacy /privacy" at bounding box center [301, 156] width 29 height 5
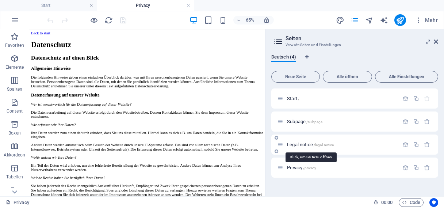
click at [302, 143] on span "Legal notice /legal-notice" at bounding box center [310, 144] width 47 height 5
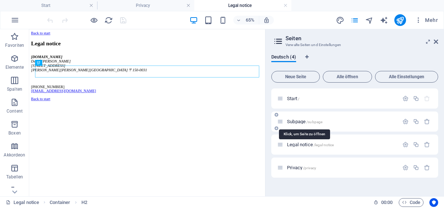
click at [304, 123] on span "Subpage /subpage" at bounding box center [304, 121] width 35 height 5
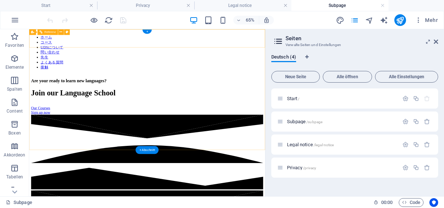
click at [206, 42] on nav "ホーム コース UDSについて 問い合わせ 先生 よくある質問 接触" at bounding box center [210, 65] width 357 height 54
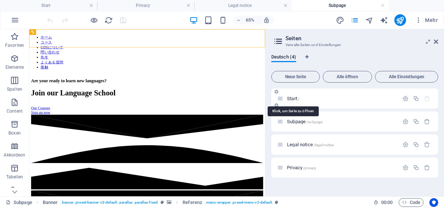
click at [295, 97] on span "Start /" at bounding box center [293, 98] width 12 height 5
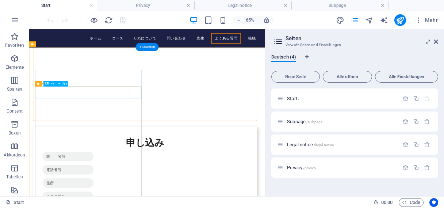
scroll to position [2668, 0]
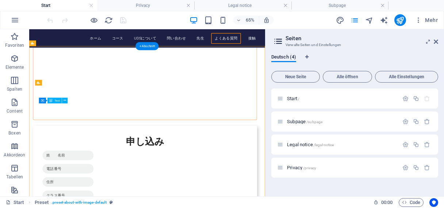
drag, startPoint x: 180, startPoint y: 155, endPoint x: 181, endPoint y: 162, distance: 7.0
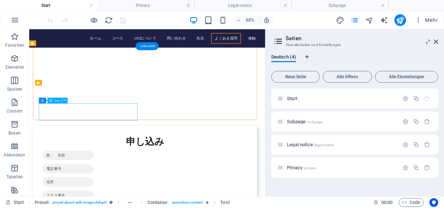
drag, startPoint x: 115, startPoint y: 164, endPoint x: 184, endPoint y: 158, distance: 70.0
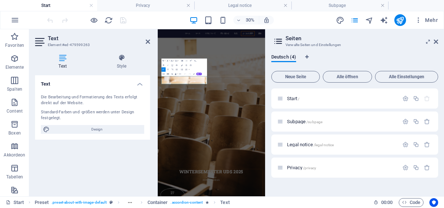
scroll to position [2925, 0]
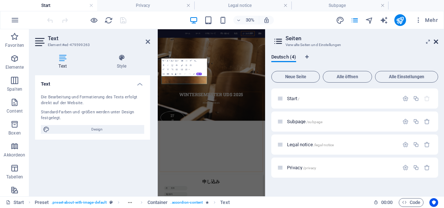
click at [437, 41] on icon at bounding box center [436, 42] width 4 height 6
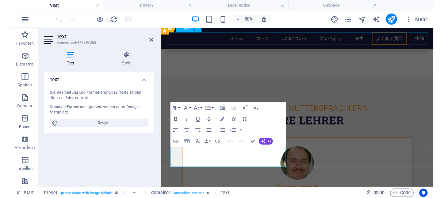
scroll to position [2577, 0]
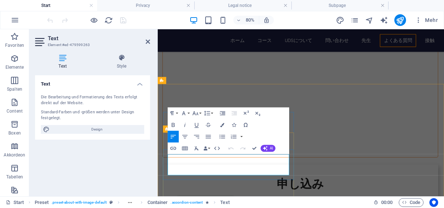
drag, startPoint x: 189, startPoint y: 207, endPoint x: 172, endPoint y: 207, distance: 16.4
copy p "[PERSON_NAME]"
click at [96, 166] on div "Text Die Bearbeitung und Formatierung des Texts erfolgt direkt auf der Website.…" at bounding box center [92, 132] width 115 height 115
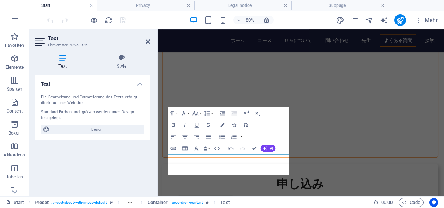
click at [272, 123] on div "Paragraph Format Normal Heading 1 Heading 2 Heading 3 Heading 4 Heading 5 Headi…" at bounding box center [229, 130] width 122 height 47
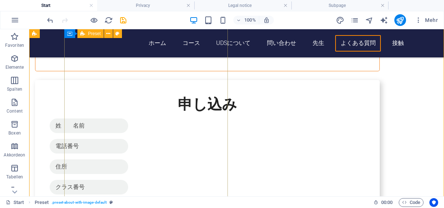
scroll to position [2729, 0]
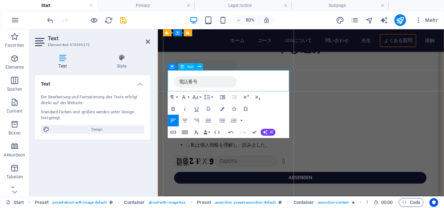
drag, startPoint x: 304, startPoint y: 93, endPoint x: 283, endPoint y: 94, distance: 20.5
click at [131, 167] on div "Text Die Bearbeitung und Formatierung des Texts erfolgt direkt auf der Website.…" at bounding box center [92, 132] width 115 height 115
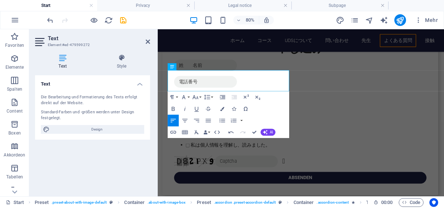
click at [151, 42] on aside "Text Element #ed-479599272 Text Style Text Die Bearbeitung und Formatierung des…" at bounding box center [93, 112] width 129 height 167
click at [148, 39] on h2 "Text" at bounding box center [99, 38] width 102 height 7
click at [149, 43] on icon at bounding box center [148, 42] width 4 height 6
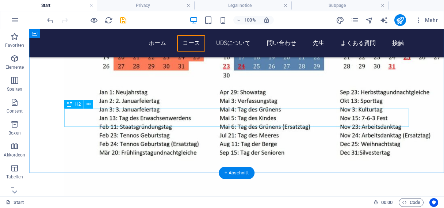
scroll to position [773, 0]
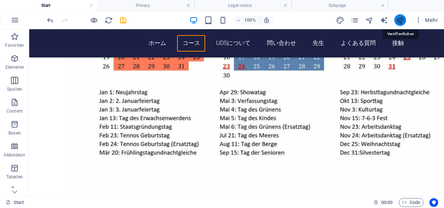
click at [403, 18] on icon "publish" at bounding box center [400, 20] width 8 height 8
checkbox input "false"
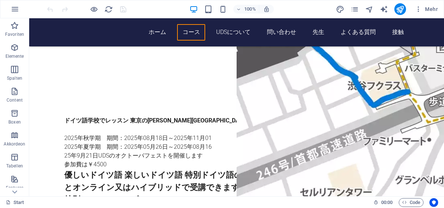
scroll to position [187, 0]
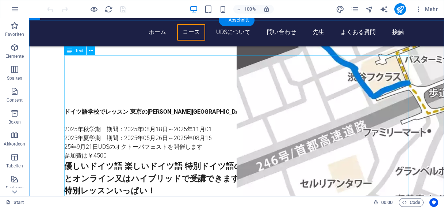
click at [88, 107] on div "ドイツ語学校でレッスン 東京の[PERSON_NAME][GEOGRAPHIC_DATA]でドイツ語を学ぶ！ [DATE]年秋学期　期間：[DATE]～[DA…" at bounding box center [236, 191] width 345 height 168
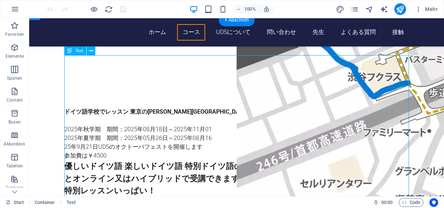
click at [88, 107] on div "ドイツ語学校でレッスン 東京の[PERSON_NAME][GEOGRAPHIC_DATA]でドイツ語を学ぶ！ [DATE]年秋学期　期間：[DATE]～[DA…" at bounding box center [236, 191] width 345 height 168
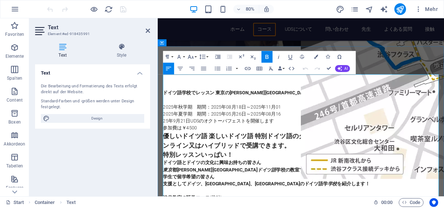
click at [189, 119] on p "ドイツ語学校でレッスン 東京の[PERSON_NAME][GEOGRAPHIC_DATA]でドイツ語を学ぶ！ [DATE]年秋学期　期間：[DATE]～[DA…" at bounding box center [336, 124] width 345 height 35
click at [250, 119] on p "ドイツ語学校でレッスン 東京の[PERSON_NAME][GEOGRAPHIC_DATA]でドイツ語を学ぶ！ [DATE]年秋学期　期間：[DATE]～[DA…" at bounding box center [336, 124] width 345 height 35
click at [376, 118] on p "ドイツ語学校でレッスン 東京の[PERSON_NAME][GEOGRAPHIC_DATA]でドイツ語を学ぶ！ [DATE]年秋学期　期間：[DATE]～[DA…" at bounding box center [336, 124] width 345 height 35
click at [250, 119] on p "ドイツ語学校でレッスン 東京の[PERSON_NAME][GEOGRAPHIC_DATA]でドイツ語を学ぶ！ [DATE]年秋学期　期間：[DATE]～[DA…" at bounding box center [336, 124] width 345 height 35
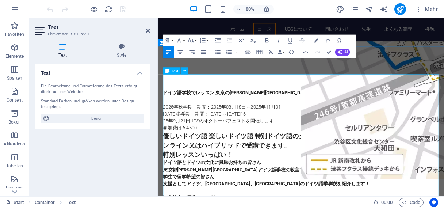
click at [261, 120] on p "ドイツ語学校でレッスン 東京の[PERSON_NAME][GEOGRAPHIC_DATA]でドイツ語を学ぶ！ [DATE]年秋学期　期間：[DATE]～[DA…" at bounding box center [336, 124] width 345 height 35
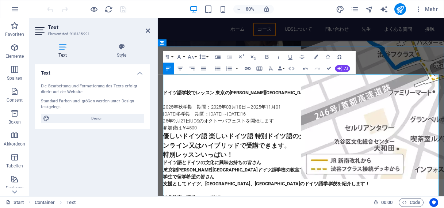
click at [297, 118] on p "ドイツ語学校でレッスン 東京の[PERSON_NAME][GEOGRAPHIC_DATA]でドイツ語を学ぶ！ [DATE]年秋学期　期間：[DATE]～[DA…" at bounding box center [336, 124] width 345 height 35
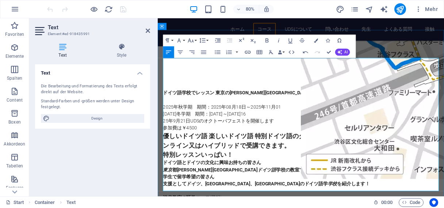
click at [315, 142] on p "[DATE]　 UDSのオクトーバフェスト を開催します　 参加費は￥4500" at bounding box center [336, 151] width 345 height 18
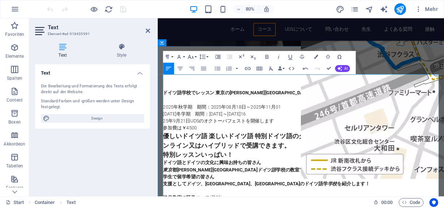
click at [298, 119] on p "ドイツ語学校でレッスン 東京の[PERSON_NAME][GEOGRAPHIC_DATA]でドイツ語を学ぶ！ [DATE]年秋学期　期間：[DATE]～[DA…" at bounding box center [336, 124] width 345 height 35
click at [313, 119] on p "ドイツ語学校でレッスン 東京の[PERSON_NAME][GEOGRAPHIC_DATA]でドイツ語を学ぶ！ [DATE]年秋学期　期間：[DATE]～[DA…" at bounding box center [336, 124] width 345 height 35
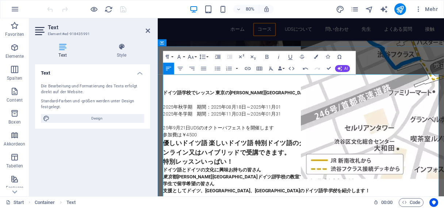
click at [384, 118] on p "ドイツ語学校でレッスン 東京の[PERSON_NAME][GEOGRAPHIC_DATA]でドイツ語を学ぶ！ [DATE]年秋学期　期間：[DATE]～[DA…" at bounding box center [336, 124] width 345 height 35
click at [314, 151] on p "[DATE]　 UDSのオクトーバフェスト を開催します　 参加費は￥4500" at bounding box center [336, 160] width 345 height 18
click at [311, 151] on p "[DATE]　 UDSのオクトーバフェスト を開催します　 参加費は￥4500" at bounding box center [336, 160] width 345 height 18
drag, startPoint x: 213, startPoint y: 145, endPoint x: 165, endPoint y: 144, distance: 47.5
click at [165, 151] on p "[DATE]　 UDSのオクトーバフェスト を開催します　 参加費は￥4500" at bounding box center [336, 160] width 345 height 18
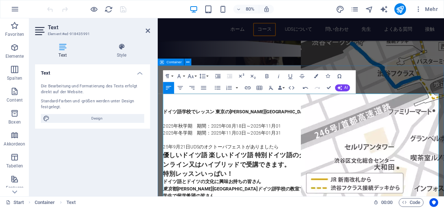
scroll to position [161, 0]
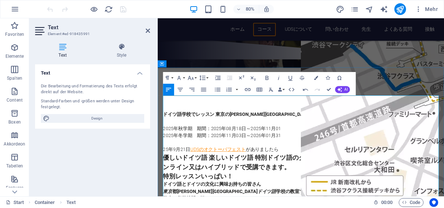
click at [247, 179] on link "UDSのオクトーバフェスト" at bounding box center [232, 182] width 69 height 7
click at [225, 121] on icon "button" at bounding box center [225, 121] width 7 height 7
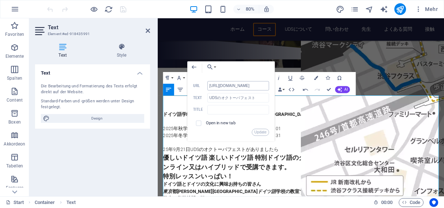
scroll to position [0, 261]
click at [195, 65] on icon "button" at bounding box center [194, 67] width 7 height 7
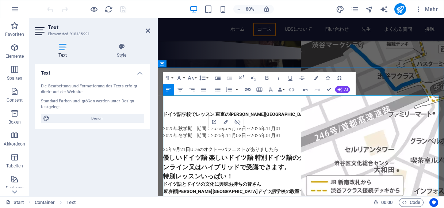
click at [360, 149] on p "ドイツ語学校でレッスン 東京の[PERSON_NAME][GEOGRAPHIC_DATA]でドイツ語を学ぶ！ [DATE]年秋学期　期間：[DATE]～[DA…" at bounding box center [336, 151] width 345 height 35
click at [315, 178] on p "[DATE]　 UDSのオクトーバフェスト がありましたら" at bounding box center [336, 182] width 345 height 9
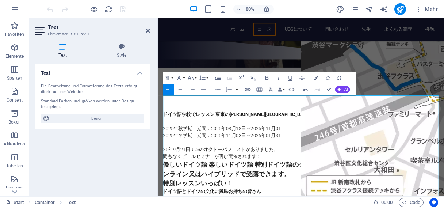
scroll to position [0, 12]
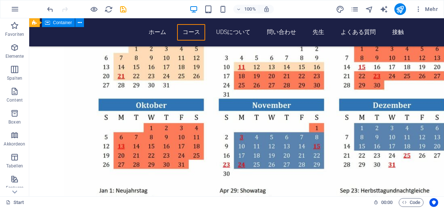
scroll to position [669, 0]
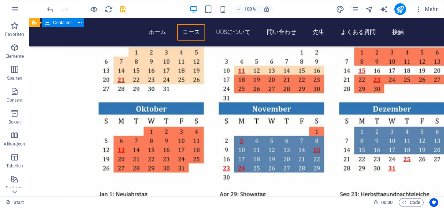
click at [254, 137] on figure at bounding box center [236, 71] width 345 height 537
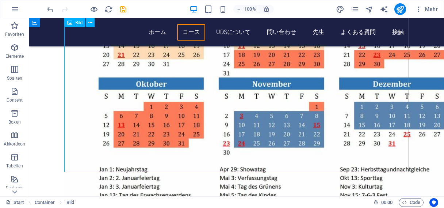
scroll to position [693, 0]
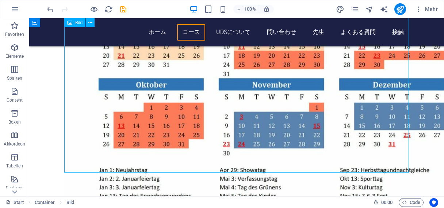
click at [222, 148] on figure at bounding box center [236, 47] width 345 height 537
click at [186, 145] on figure at bounding box center [236, 47] width 345 height 537
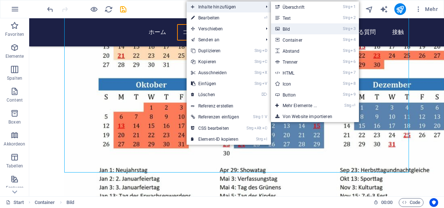
click at [291, 30] on link "Strg 3 Bild" at bounding box center [301, 28] width 61 height 11
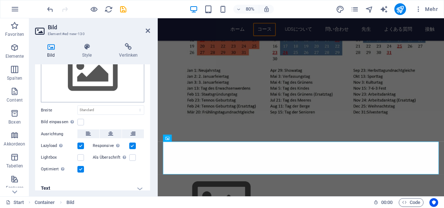
scroll to position [47, 0]
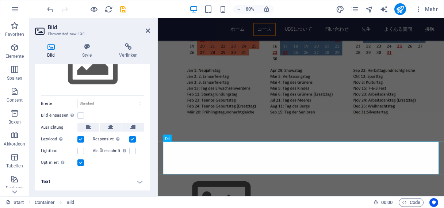
click at [51, 51] on h4 "Bild" at bounding box center [52, 50] width 35 height 15
click at [184, 138] on icon at bounding box center [183, 138] width 3 height 6
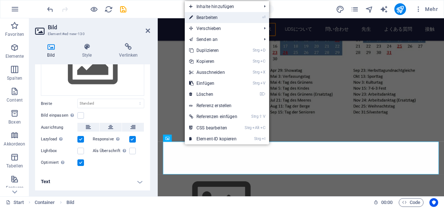
click at [223, 17] on link "⏎ Bearbeiten" at bounding box center [213, 17] width 57 height 11
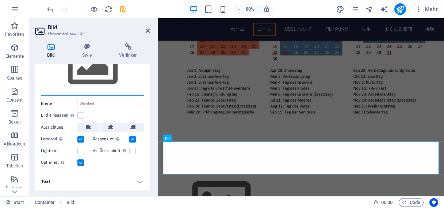
click at [127, 74] on div "Ziehe Dateien zum Hochladen hierher oder klicke hier, um aus Dateien oder koste…" at bounding box center [92, 66] width 103 height 60
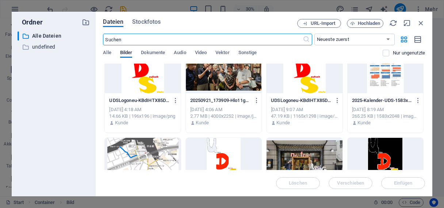
scroll to position [0, 0]
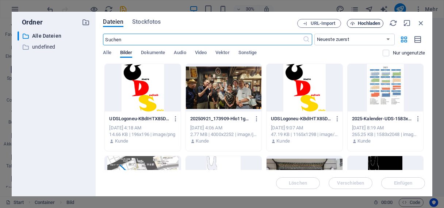
click at [366, 24] on span "Hochladen" at bounding box center [369, 23] width 23 height 4
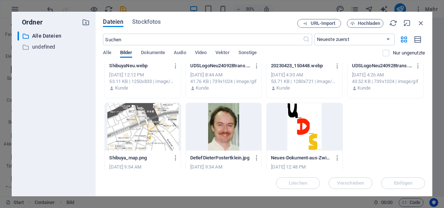
scroll to position [165, 0]
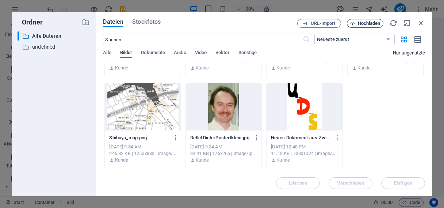
click at [366, 24] on span "Hochladen" at bounding box center [369, 23] width 23 height 4
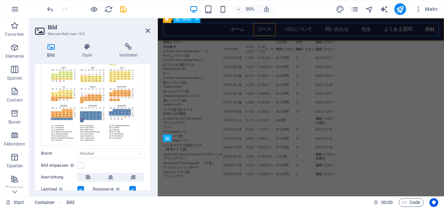
scroll to position [724, 0]
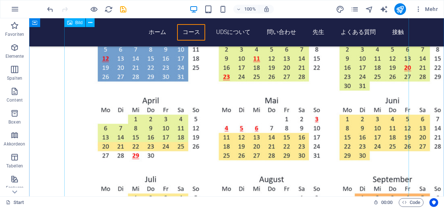
scroll to position [1031, 0]
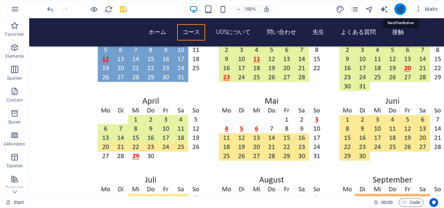
click at [400, 9] on icon "publish" at bounding box center [400, 9] width 8 height 8
checkbox input "false"
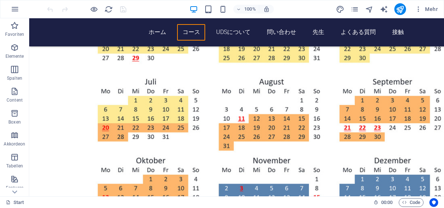
scroll to position [1129, 0]
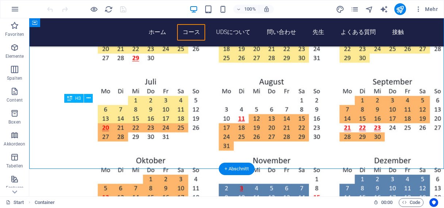
drag, startPoint x: 203, startPoint y: 108, endPoint x: 252, endPoint y: 111, distance: 49.3
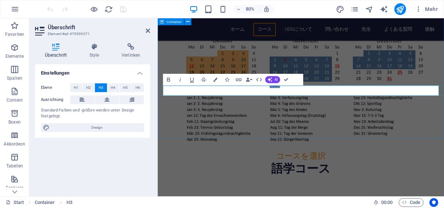
scroll to position [1160, 0]
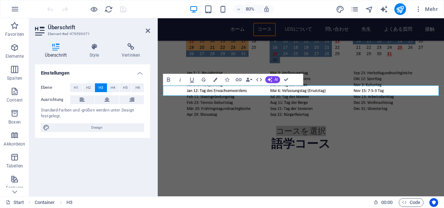
click at [125, 160] on div "Einstellungen Ebene H1 H2 H3 H4 H5 H6 Ausrichtung Standard-Farben und -größen w…" at bounding box center [92, 127] width 115 height 126
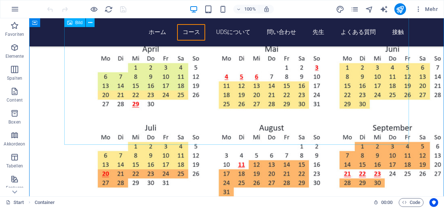
scroll to position [1082, 0]
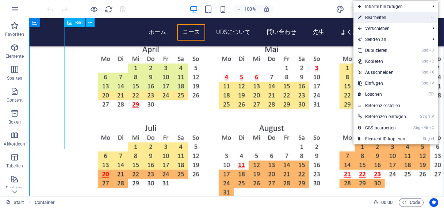
click at [378, 16] on link "⏎ Bearbeiten" at bounding box center [381, 17] width 57 height 11
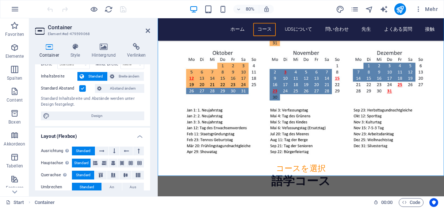
scroll to position [0, 0]
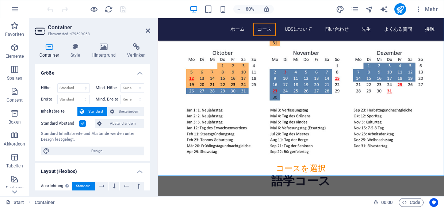
click at [78, 48] on icon at bounding box center [75, 46] width 18 height 7
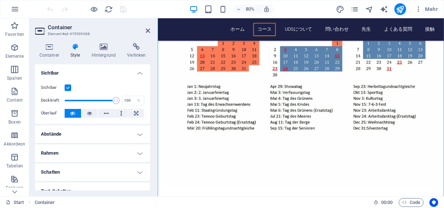
scroll to position [702, 0]
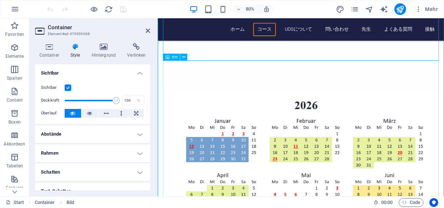
scroll to position [825, 0]
click at [185, 57] on icon at bounding box center [183, 57] width 3 height 6
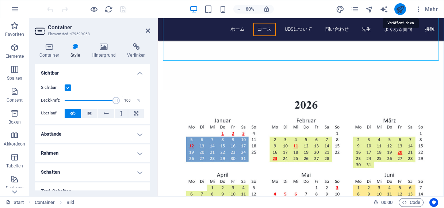
click at [402, 8] on icon "publish" at bounding box center [400, 9] width 8 height 8
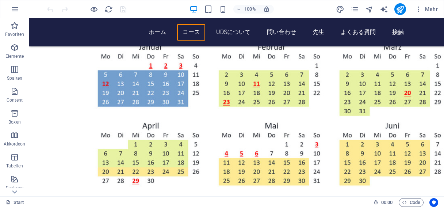
scroll to position [1005, 0]
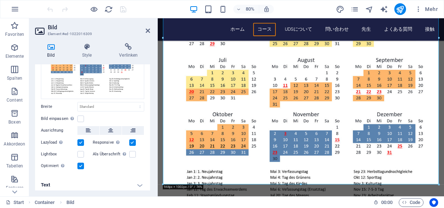
scroll to position [97, 0]
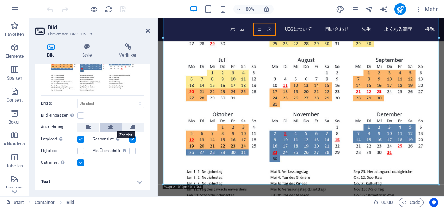
click at [111, 127] on icon at bounding box center [110, 127] width 5 height 9
click at [132, 181] on h4 "Text" at bounding box center [92, 182] width 115 height 18
click at [132, 181] on h4 "Text" at bounding box center [92, 179] width 115 height 13
click at [132, 181] on h4 "Text" at bounding box center [92, 182] width 115 height 18
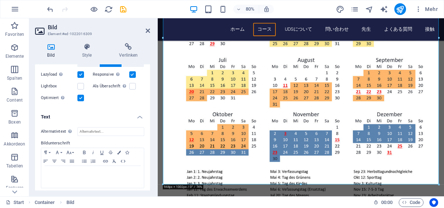
scroll to position [165, 0]
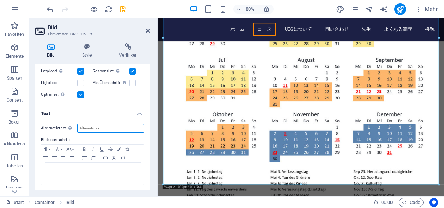
click at [88, 128] on input "Alternativtext Der Alternativtext wird von Geräten verwendet, die keine Bilder …" at bounding box center [110, 128] width 67 height 9
click at [141, 112] on h4 "Text" at bounding box center [92, 111] width 115 height 13
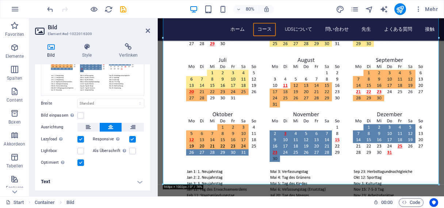
click at [139, 181] on h4 "Text" at bounding box center [92, 182] width 115 height 18
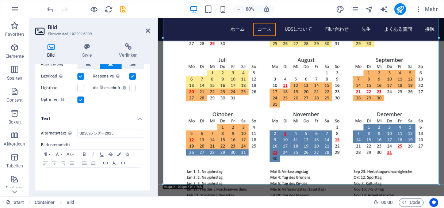
scroll to position [165, 0]
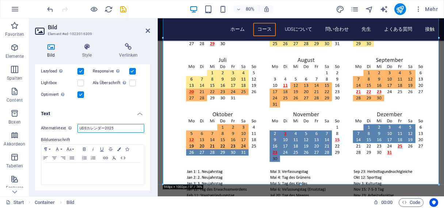
click at [120, 129] on input "UDSカレンダー2025" at bounding box center [110, 128] width 67 height 9
type input "UDSカレンダー2026"
click at [141, 112] on h4 "Text" at bounding box center [92, 111] width 115 height 13
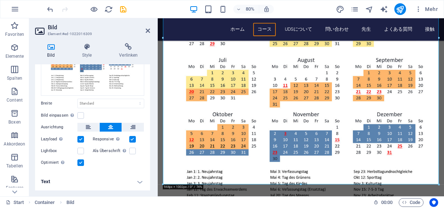
scroll to position [97, 0]
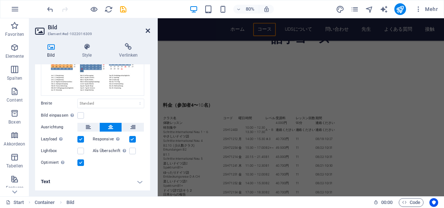
click at [146, 31] on icon at bounding box center [148, 31] width 4 height 6
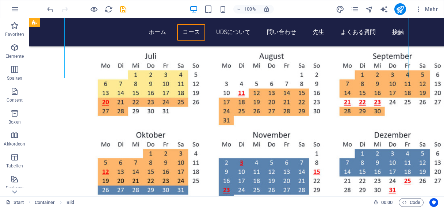
scroll to position [1156, 0]
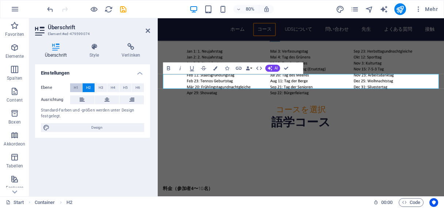
click at [77, 87] on span "H1" at bounding box center [76, 87] width 5 height 9
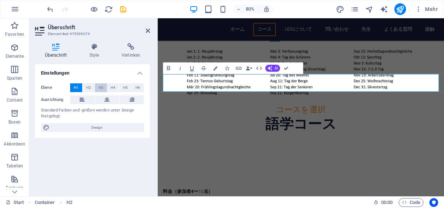
click at [103, 87] on span "H3" at bounding box center [101, 87] width 5 height 9
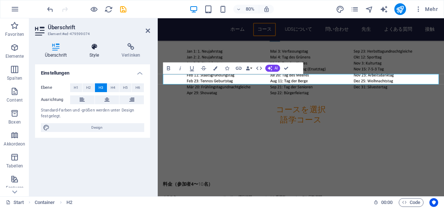
click at [95, 47] on icon at bounding box center [94, 46] width 29 height 7
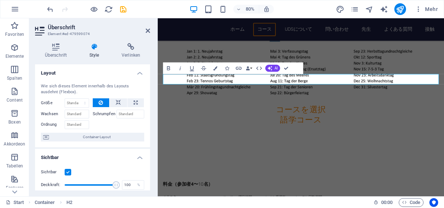
drag, startPoint x: 95, startPoint y: 47, endPoint x: 108, endPoint y: 92, distance: 46.3
click at [108, 92] on div "Überschrift Style Verlinken Einstellungen Ebene H1 H2 H3 H4 H5 H6 Ausrichtung S…" at bounding box center [92, 116] width 115 height 147
drag, startPoint x: 363, startPoint y: 96, endPoint x: 311, endPoint y: 96, distance: 52.6
click at [311, 138] on h3 "語学コース" at bounding box center [336, 144] width 345 height 13
click at [215, 68] on icon "button" at bounding box center [215, 68] width 4 height 4
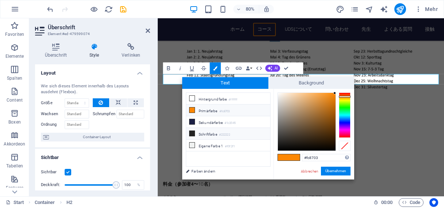
click at [206, 130] on li "Schriftfarbe #222222" at bounding box center [228, 134] width 84 height 12
type input "#222222"
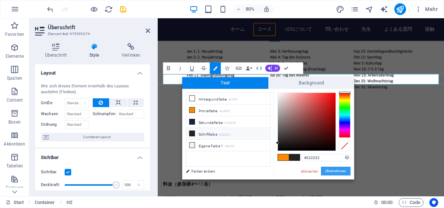
click at [334, 169] on button "Übernehmen" at bounding box center [336, 171] width 30 height 9
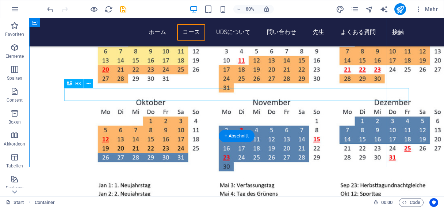
scroll to position [1156, 0]
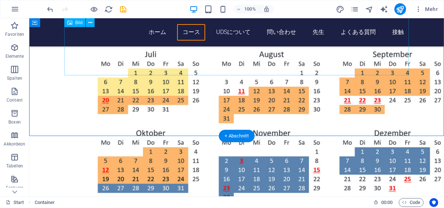
click at [238, 68] on figure at bounding box center [236, 72] width 345 height 440
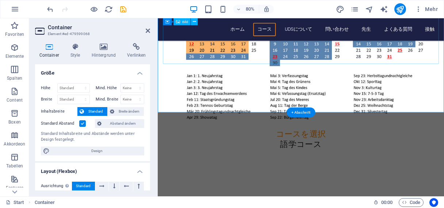
scroll to position [1187, 0]
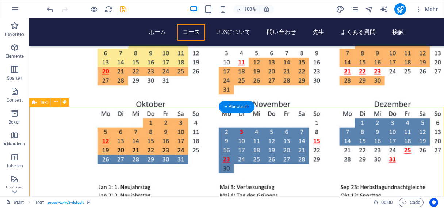
scroll to position [1185, 0]
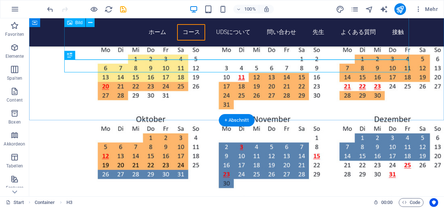
scroll to position [1172, 0]
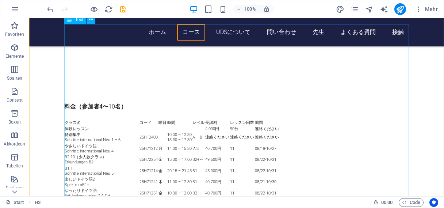
scroll to position [1446, 0]
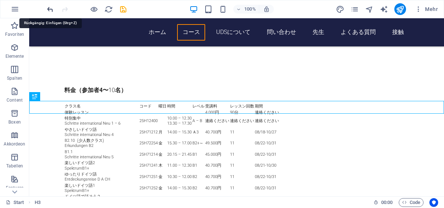
click at [51, 10] on icon "undo" at bounding box center [50, 9] width 8 height 8
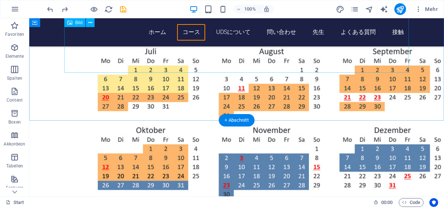
scroll to position [1159, 0]
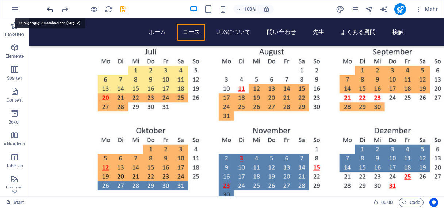
click at [49, 8] on icon "undo" at bounding box center [50, 9] width 8 height 8
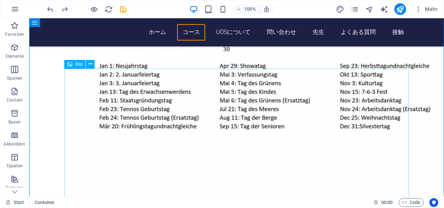
scroll to position [797, 0]
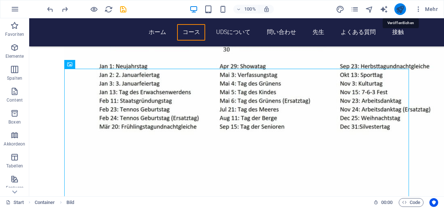
click at [398, 9] on icon "publish" at bounding box center [400, 9] width 8 height 8
checkbox input "false"
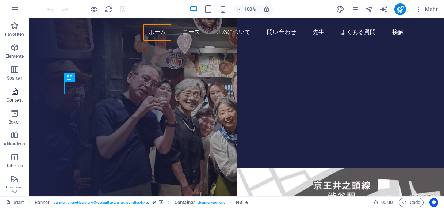
click at [15, 93] on icon "button" at bounding box center [14, 91] width 9 height 9
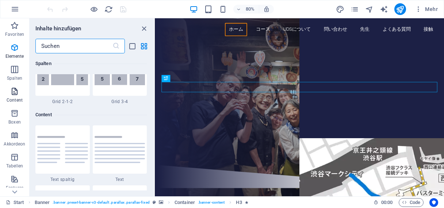
scroll to position [1278, 0]
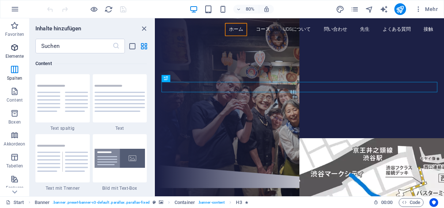
click at [15, 47] on icon "button" at bounding box center [14, 47] width 9 height 9
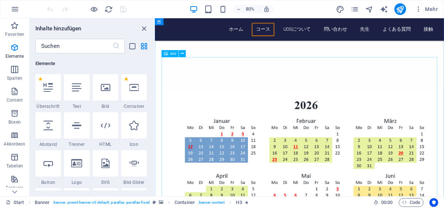
scroll to position [830, 0]
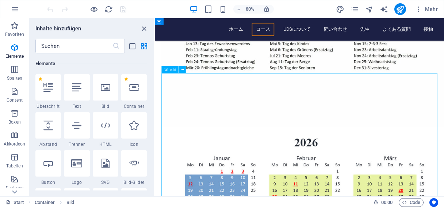
scroll to position [780, 0]
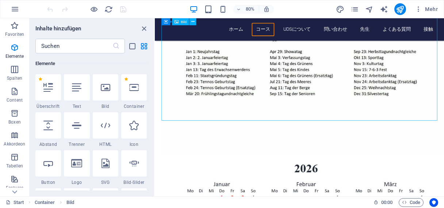
scroll to position [750, 0]
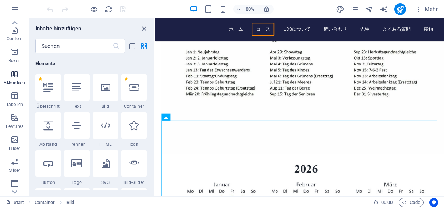
scroll to position [62, 0]
click at [14, 140] on icon "button" at bounding box center [14, 138] width 9 height 9
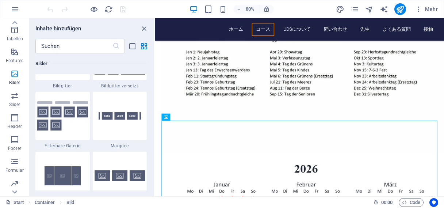
scroll to position [0, 0]
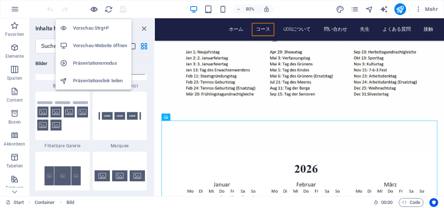
click at [94, 9] on icon "button" at bounding box center [94, 9] width 8 height 8
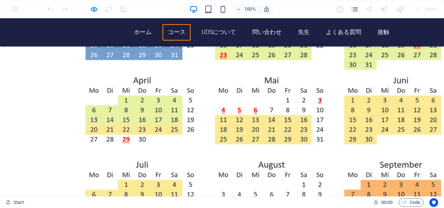
scroll to position [1099, 0]
click at [412, 202] on span "Code" at bounding box center [411, 202] width 18 height 9
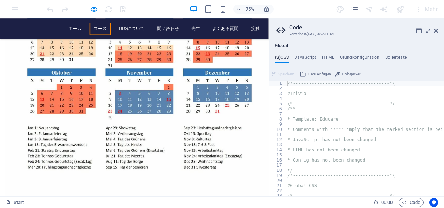
scroll to position [642, 0]
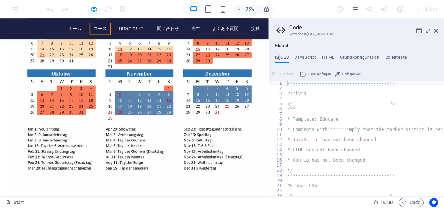
click at [284, 116] on img at bounding box center [186, 59] width 358 height 463
click at [219, 86] on img at bounding box center [186, 59] width 358 height 463
click at [264, 153] on img at bounding box center [186, 59] width 358 height 463
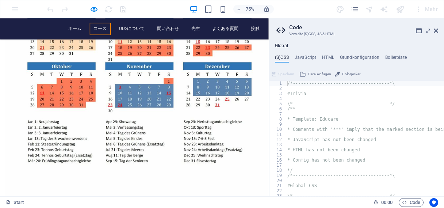
scroll to position [652, 0]
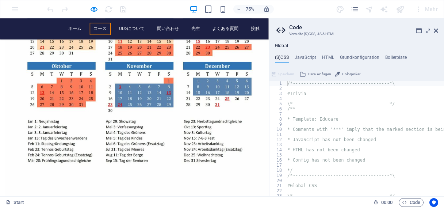
click at [264, 153] on img at bounding box center [186, 49] width 358 height 463
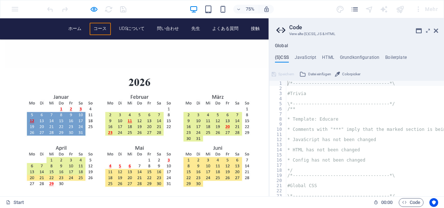
scroll to position [849, 0]
click at [328, 56] on h4 "HTML" at bounding box center [328, 59] width 12 height 8
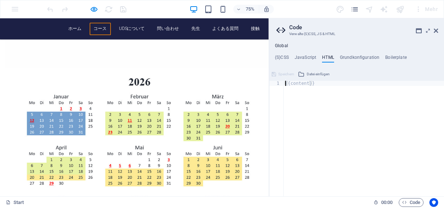
type textarea "{{content}}"
click at [410, 200] on span "Code" at bounding box center [411, 202] width 18 height 9
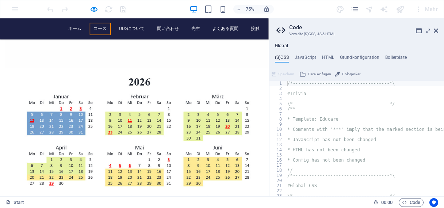
click at [438, 30] on aside "Code Verwalte (S)CSS, JS & HTML Global (S)CSS JavaScript HTML Grundkonfiguratio…" at bounding box center [356, 107] width 175 height 178
click at [437, 29] on icon at bounding box center [436, 31] width 4 height 6
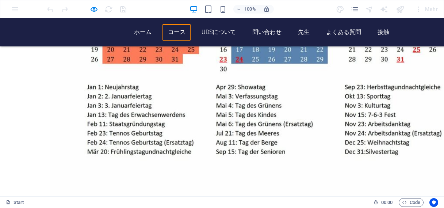
click at [218, 35] on link "UDSについて" at bounding box center [218, 32] width 45 height 16
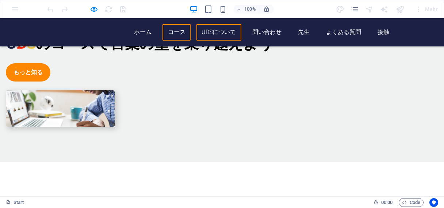
scroll to position [1879, 0]
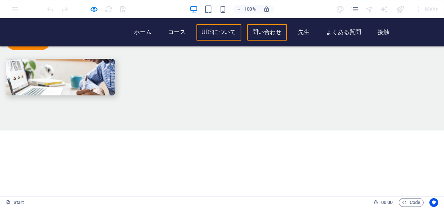
click at [264, 31] on link "問い合わせ" at bounding box center [267, 32] width 40 height 16
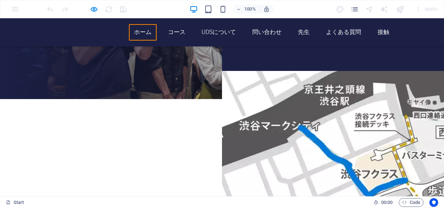
scroll to position [96, 0]
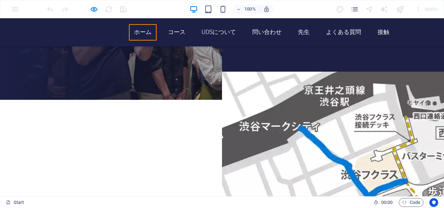
click at [166, 56] on div "ドイツ語学校東京 u d s [DOMAIN_NAME] へようこそ unsere deutsch schule コース 登録" at bounding box center [222, 27] width 444 height 155
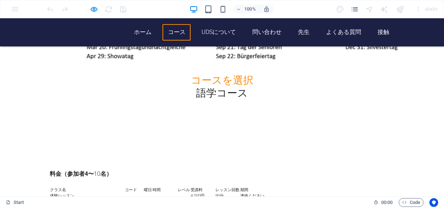
scroll to position [1445, 0]
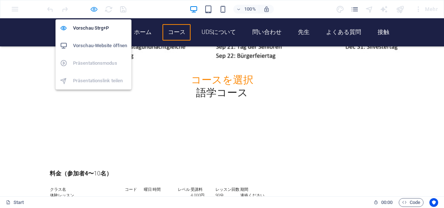
click at [93, 11] on icon "button" at bounding box center [94, 9] width 8 height 8
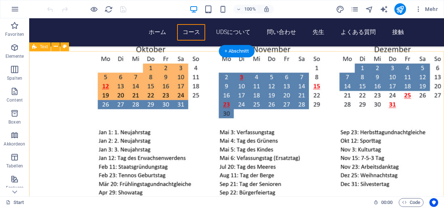
scroll to position [1244, 0]
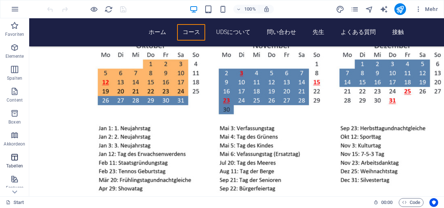
click at [13, 157] on icon "button" at bounding box center [14, 157] width 9 height 9
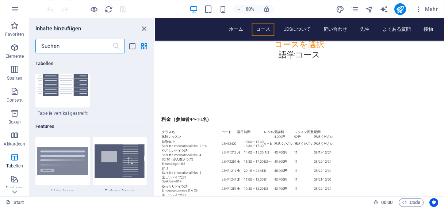
scroll to position [2784, 0]
click at [62, 36] on img at bounding box center [62, 22] width 51 height 27
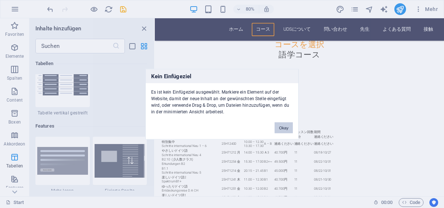
click at [284, 129] on button "Okay" at bounding box center [284, 127] width 18 height 11
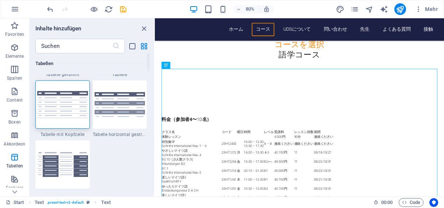
scroll to position [2695, 0]
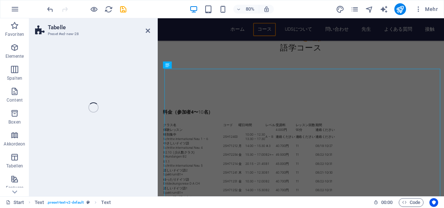
select select "preset-table-v3-border-cross"
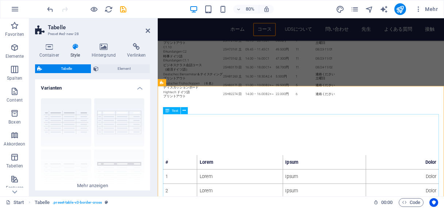
scroll to position [1489, 0]
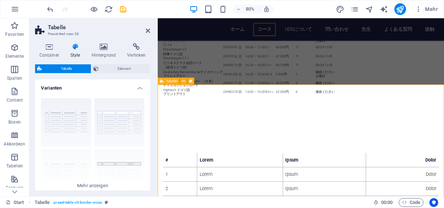
click at [184, 81] on icon at bounding box center [183, 81] width 3 height 6
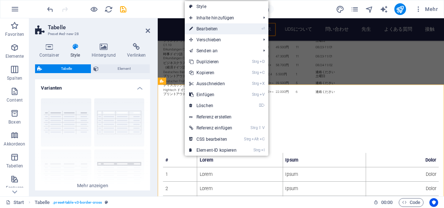
click at [208, 29] on link "⏎ Bearbeiten" at bounding box center [213, 28] width 56 height 11
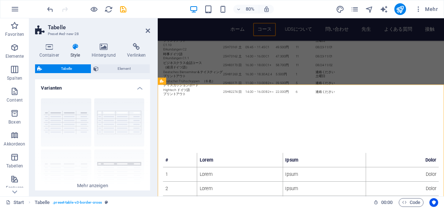
click at [77, 44] on icon at bounding box center [75, 46] width 18 height 7
click at [118, 68] on span "Element" at bounding box center [124, 68] width 47 height 9
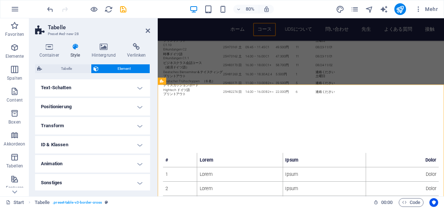
scroll to position [119, 0]
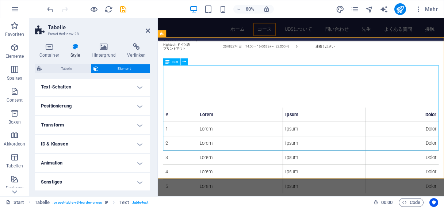
scroll to position [1545, 0]
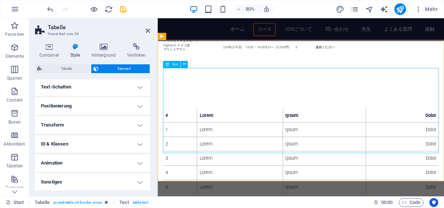
click at [167, 65] on icon at bounding box center [167, 64] width 4 height 7
click at [174, 65] on span "Text" at bounding box center [175, 64] width 7 height 4
click at [193, 131] on div "# Lorem Ipsum Dolor 1 Lorem Ipsum Dolor 2 Lorem Ipsum Dolor 3 Lorem Ipsum Dolor…" at bounding box center [336, 184] width 345 height 107
click at [171, 36] on span "Tabelle" at bounding box center [171, 37] width 11 height 4
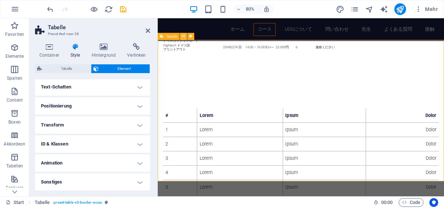
click at [183, 36] on icon at bounding box center [183, 36] width 3 height 6
click at [14, 70] on icon "button" at bounding box center [14, 69] width 9 height 9
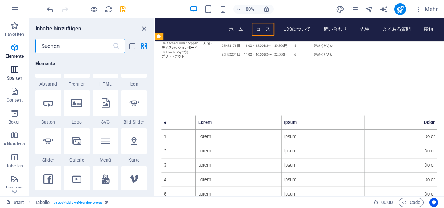
scroll to position [361, 0]
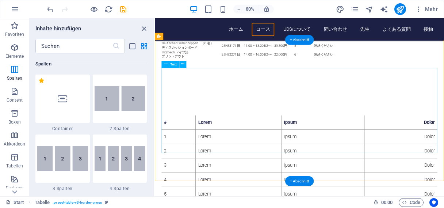
click at [253, 139] on div "# Lorem Ipsum Dolor 1 Lorem Ipsum Dolor 2 Lorem Ipsum Dolor 3 Lorem Ipsum Dolor…" at bounding box center [335, 192] width 345 height 107
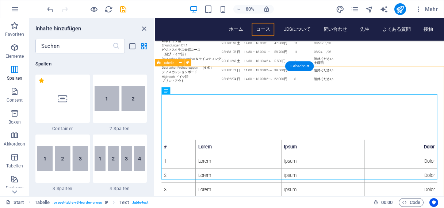
scroll to position [1511, 0]
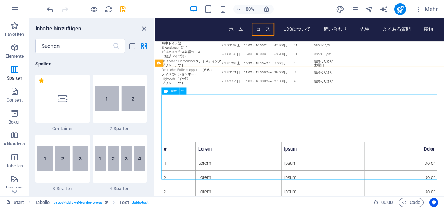
click at [166, 93] on icon at bounding box center [166, 91] width 4 height 7
click at [175, 91] on span "Text" at bounding box center [173, 91] width 7 height 4
click at [183, 91] on icon at bounding box center [182, 91] width 3 height 6
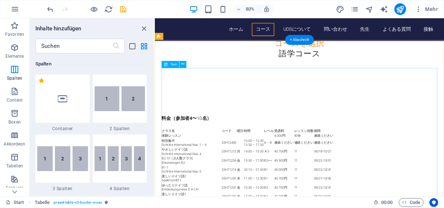
scroll to position [1278, 0]
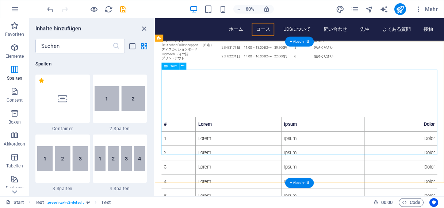
scroll to position [1543, 0]
click at [167, 141] on div "# Lorem Ipsum Dolor 1 Lorem Ipsum Dolor 2 Lorem Ipsum Dolor 3 Lorem Ipsum Dolor…" at bounding box center [335, 194] width 345 height 107
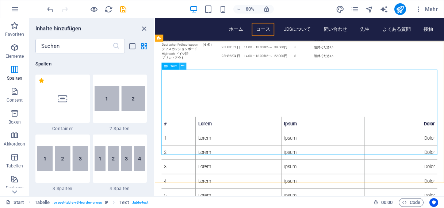
click at [183, 65] on icon at bounding box center [182, 66] width 3 height 6
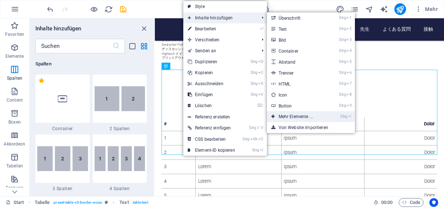
click at [294, 116] on link "Strg ⏎ Mehr Elemente ..." at bounding box center [297, 116] width 61 height 11
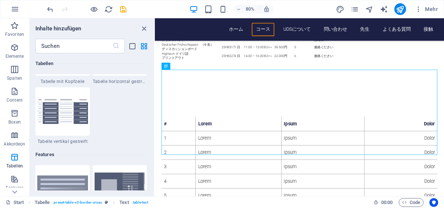
scroll to position [2757, 0]
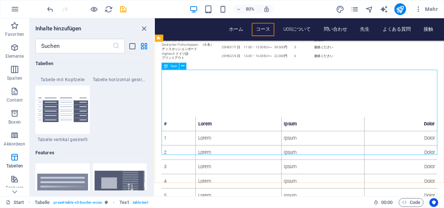
click at [166, 66] on icon at bounding box center [166, 65] width 4 height 7
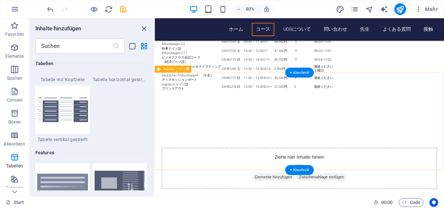
scroll to position [1504, 0]
click at [238, 180] on div "Ziehe hier Inhalte hinein oder Elemente hinzufügen Zwischenablage einfügen" at bounding box center [335, 206] width 345 height 52
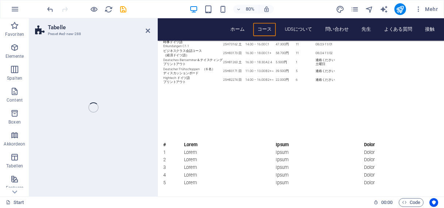
scroll to position [1504, 0]
select select "preset-table-v3-default"
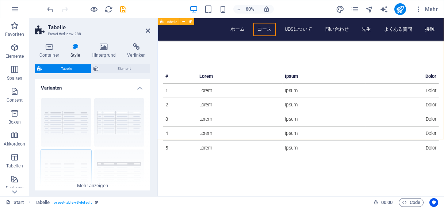
scroll to position [1600, 0]
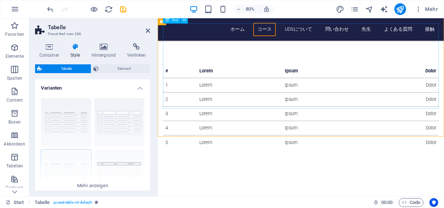
click at [204, 101] on div "# Lorem Ipsum Dolor 1 Lorem Ipsum Dolor 2 Lorem Ipsum Dolor 3 Lorem Ipsum Dolor…" at bounding box center [336, 128] width 345 height 107
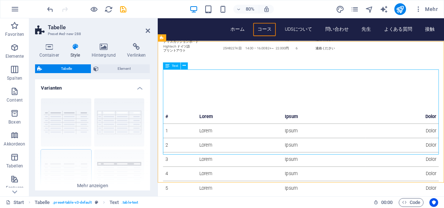
scroll to position [1543, 0]
click at [376, 132] on div "# Lorem Ipsum Dolor 1 Lorem Ipsum Dolor 2 Lorem Ipsum Dolor 3 Lorem Ipsum Dolor…" at bounding box center [336, 185] width 345 height 107
click at [412, 202] on span "Code" at bounding box center [411, 202] width 18 height 9
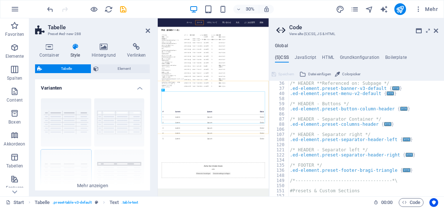
scroll to position [179, 0]
click at [413, 202] on span "Code" at bounding box center [411, 202] width 18 height 9
click at [436, 30] on icon at bounding box center [436, 31] width 4 height 6
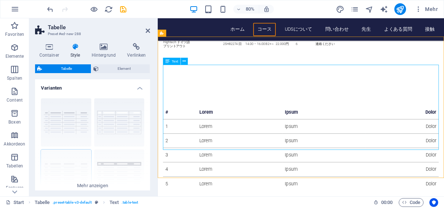
click at [260, 127] on div "# Lorem Ipsum Dolor 1 Lorem Ipsum Dolor 2 Lorem Ipsum Dolor 3 Lorem Ipsum Dolor…" at bounding box center [336, 180] width 345 height 107
click at [270, 127] on div "# Lorem Ipsum Dolor 1 Lorem Ipsum Dolor 2 Lorem Ipsum Dolor 3 Lorem Ipsum Dolor…" at bounding box center [336, 180] width 345 height 107
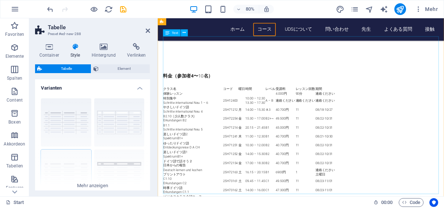
scroll to position [1314, 0]
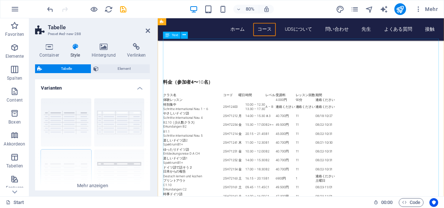
click at [167, 94] on div "料金（参加者4〜 10 名） クラス名 コード 曜日 時間 レベル 受講料 レッスン回数 期間 体験レッスン 4.000円 90分 連絡ください 特別集中 S…" at bounding box center [336, 192] width 345 height 197
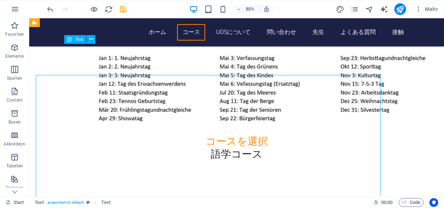
scroll to position [1283, 0]
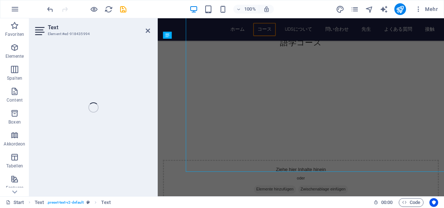
scroll to position [1314, 0]
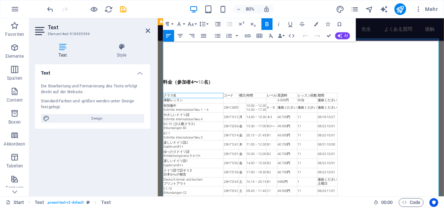
click at [167, 112] on td "クラス名" at bounding box center [202, 115] width 75 height 6
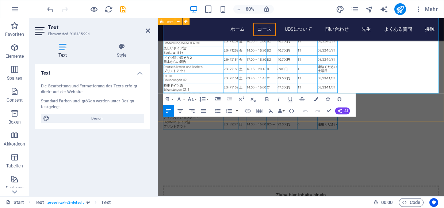
scroll to position [1454, 0]
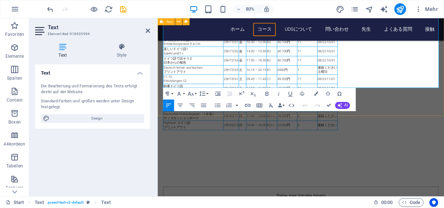
click at [441, 133] on div "料金（参加者4〜 10 名） クラス名 コード 曜日 時間 レベル 受講料 レッスン回数 期間 体験レッスン 4.000円 90分 連絡ください 特別集中 S…" at bounding box center [337, 56] width 358 height 274
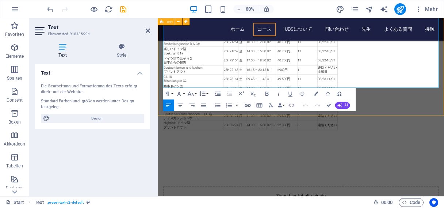
scroll to position [1423, 0]
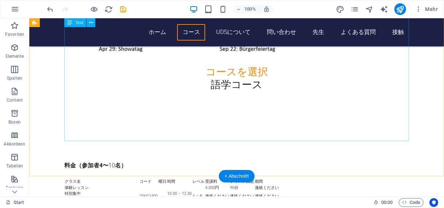
scroll to position [1383, 0]
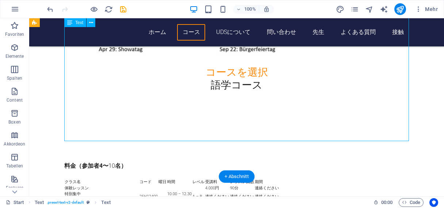
drag, startPoint x: 281, startPoint y: 137, endPoint x: 290, endPoint y: 141, distance: 10.6
drag, startPoint x: 280, startPoint y: 135, endPoint x: 250, endPoint y: 129, distance: 31.3
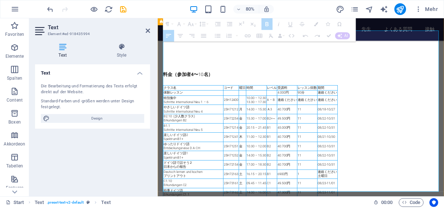
scroll to position [1325, 0]
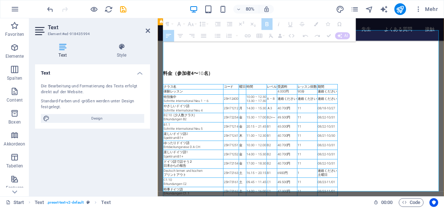
drag, startPoint x: 166, startPoint y: 61, endPoint x: 370, endPoint y: 227, distance: 263.7
click at [370, 207] on tbody "クラス名 コード 曜日 時間 レベル 受講料 レッスン回数 期間 体験レッスン 4.000円 90分 連絡ください 特別集中 Schritte interna…" at bounding box center [274, 194] width 218 height 186
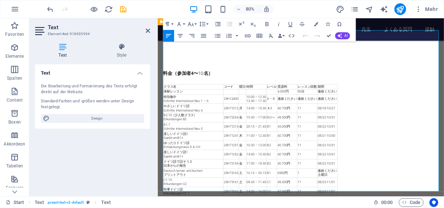
drag, startPoint x: 370, startPoint y: 227, endPoint x: 360, endPoint y: 208, distance: 21.7
click at [386, 207] on figure "クラス名 コード 曜日 時間 レベル 受講料 レッスン回数 期間 体験レッスン 4.000円 90分 連絡ください 特別集中 Schritte interna…" at bounding box center [336, 194] width 345 height 186
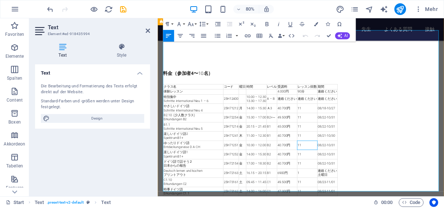
click at [351, 171] on td "11" at bounding box center [344, 177] width 25 height 12
drag, startPoint x: 380, startPoint y: 229, endPoint x: 309, endPoint y: 118, distance: 131.6
click at [309, 118] on figure "クラス名 コード 曜日 時間 レベル 受講料 レッスン回数 期間 体験レッスン 4.000円 90分 連絡ください 特別集中 Schritte interna…" at bounding box center [336, 194] width 345 height 186
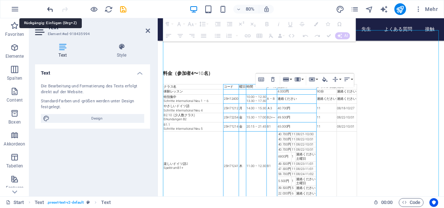
click at [50, 8] on icon "undo" at bounding box center [50, 9] width 8 height 8
click at [51, 11] on icon "undo" at bounding box center [50, 9] width 8 height 8
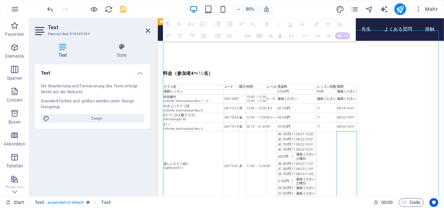
click at [389, 160] on td at bounding box center [394, 203] width 25 height 87
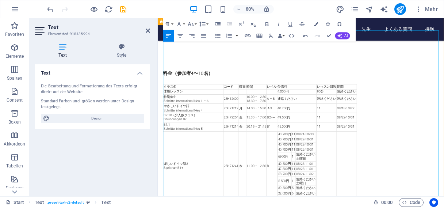
click at [168, 34] on icon "button" at bounding box center [168, 36] width 5 height 4
click at [50, 9] on icon "undo" at bounding box center [50, 9] width 8 height 8
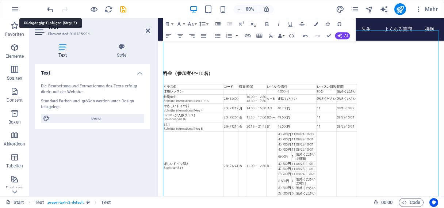
click at [50, 9] on icon "undo" at bounding box center [50, 9] width 8 height 8
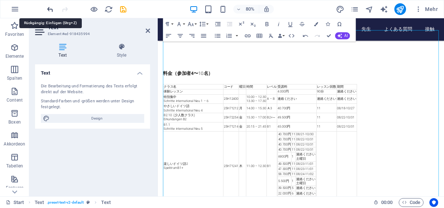
click at [50, 9] on icon "undo" at bounding box center [50, 9] width 8 height 8
click at [49, 9] on icon "undo" at bounding box center [50, 9] width 8 height 8
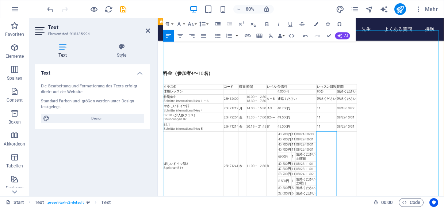
click at [378, 160] on td at bounding box center [368, 203] width 25 height 87
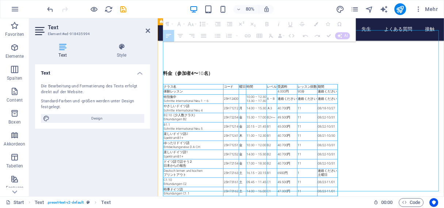
drag, startPoint x: 379, startPoint y: 230, endPoint x: 197, endPoint y: 54, distance: 252.8
click at [197, 101] on tbody "クラス名 コード 曜日 時間 レベル 受講料 レッスン回数 期間 体験レッスン 4.000円 90分 連絡ください 特別集中 Schritte interna…" at bounding box center [274, 194] width 218 height 186
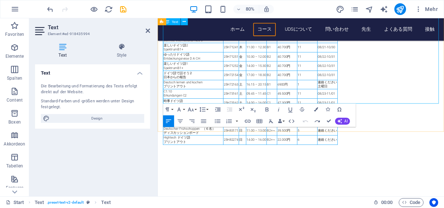
scroll to position [1438, 0]
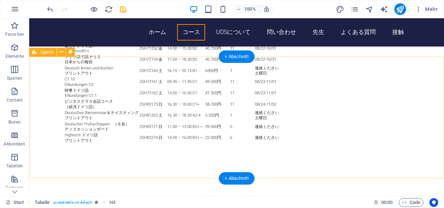
scroll to position [1598, 0]
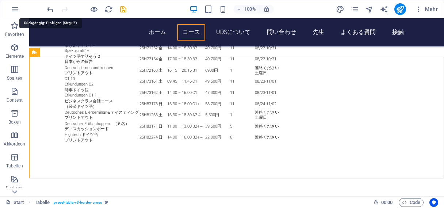
click at [50, 10] on icon "undo" at bounding box center [50, 9] width 8 height 8
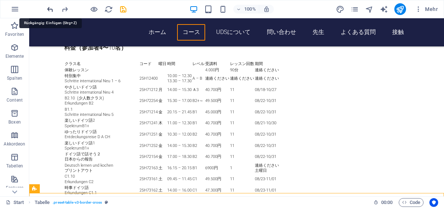
scroll to position [1493, 0]
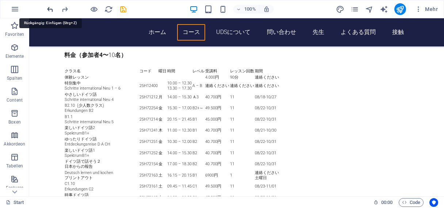
click at [50, 10] on icon "undo" at bounding box center [50, 9] width 8 height 8
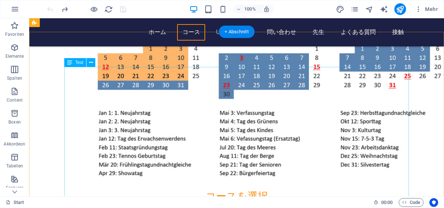
scroll to position [1259, 0]
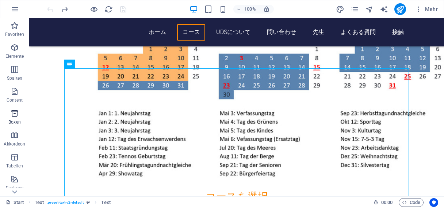
click at [13, 116] on icon "button" at bounding box center [14, 113] width 9 height 9
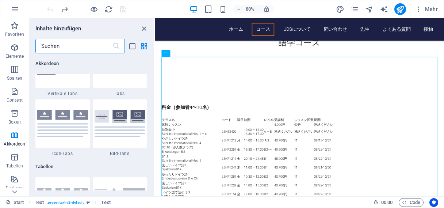
scroll to position [2427, 0]
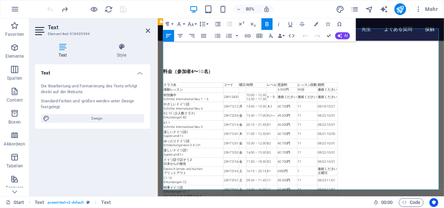
scroll to position [1328, 0]
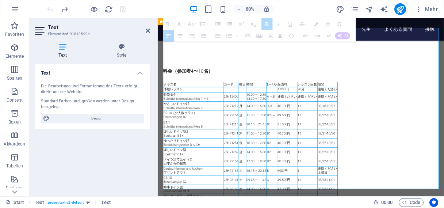
drag, startPoint x: 379, startPoint y: 226, endPoint x: 172, endPoint y: 52, distance: 270.1
click at [172, 98] on tbody "クラス名 コード 曜日 時間 レベル 受講料 レッスン回数 期間 体験レッスン 4.000円 90分 連絡ください 特別集中 Schritte interna…" at bounding box center [274, 191] width 218 height 186
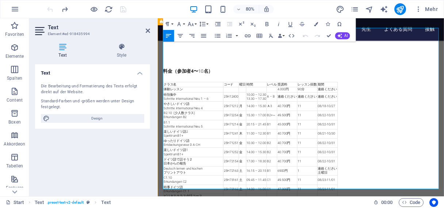
click at [411, 189] on figure "クラス名 コード 曜日 時間 レベル 受講料 レッスン回数 期間 体験レッスン 4.000円 90分 連絡ください 特別集中 Schritte interna…" at bounding box center [336, 191] width 345 height 186
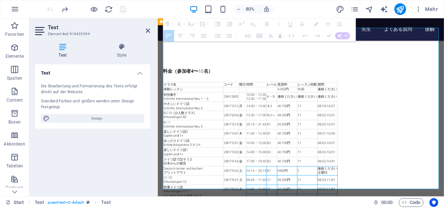
drag, startPoint x: 286, startPoint y: 162, endPoint x: 280, endPoint y: 158, distance: 7.5
click at [280, 203] on td "16.15 – 20.15" at bounding box center [281, 209] width 26 height 12
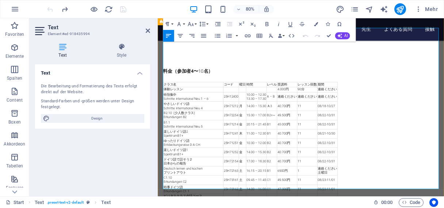
click at [436, 202] on figure "クラス名 コード 曜日 時間 レベル 受講料 レッスン回数 期間 体験レッスン 4.000円 90分 連絡ください 特別集中 Schritte interna…" at bounding box center [336, 191] width 345 height 186
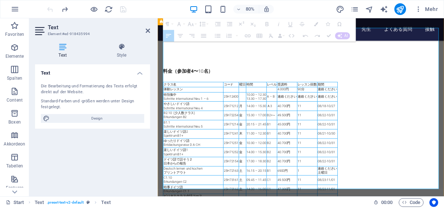
drag, startPoint x: 379, startPoint y: 226, endPoint x: 181, endPoint y: 51, distance: 264.9
click at [181, 98] on tbody "クラス名 コード 曜日 時間 レベル 受講料 レッスン回数 期間 体験レッスン 4.000円 90分 連絡ください 特別集中 Schritte interna…" at bounding box center [274, 191] width 218 height 186
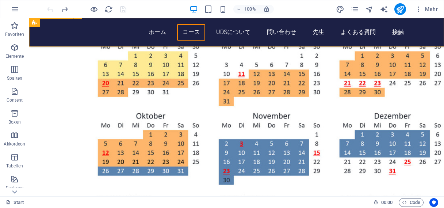
scroll to position [1173, 0]
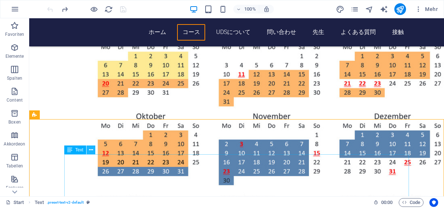
click at [91, 149] on icon at bounding box center [91, 150] width 4 height 8
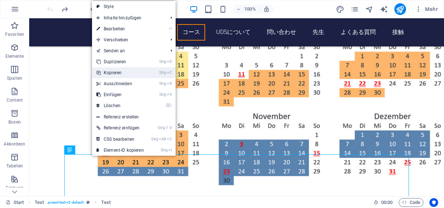
click at [116, 73] on link "Strg C Kopieren" at bounding box center [120, 72] width 56 height 11
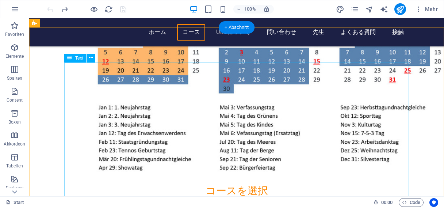
scroll to position [1263, 0]
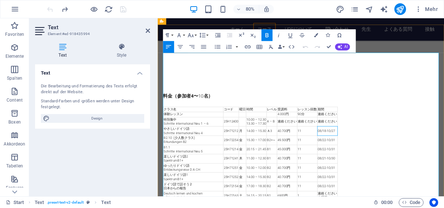
click at [360, 153] on td "08/18-10/27" at bounding box center [369, 159] width 25 height 12
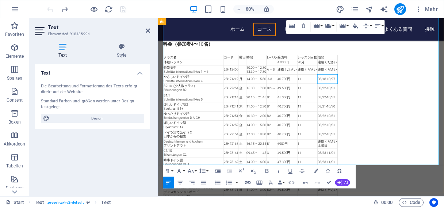
scroll to position [1364, 0]
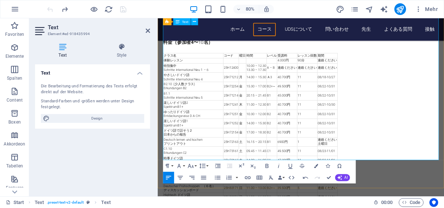
click at [415, 120] on figure "クラス名 コード 曜日 時間 レベル 受講料 レッスン回数 期間 体験レッスン 4.000円 90分 連絡ください 特別集中 Schritte interna…" at bounding box center [336, 155] width 345 height 186
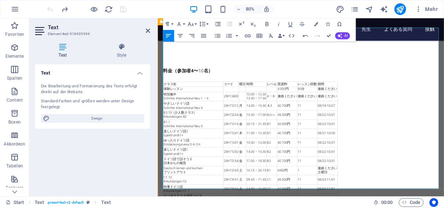
scroll to position [1327, 0]
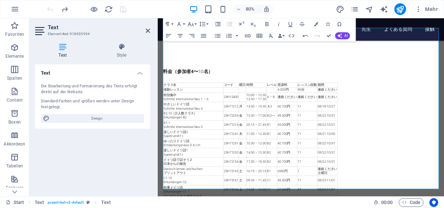
click at [145, 29] on h2 "Text" at bounding box center [99, 27] width 102 height 7
click at [148, 30] on icon at bounding box center [148, 31] width 4 height 6
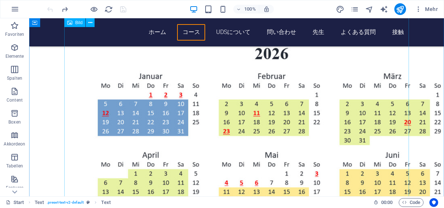
scroll to position [976, 0]
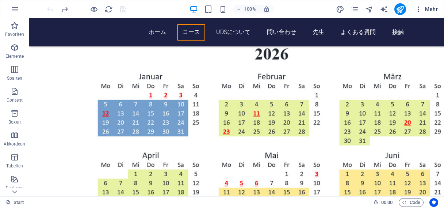
click at [418, 8] on icon "button" at bounding box center [418, 8] width 7 height 7
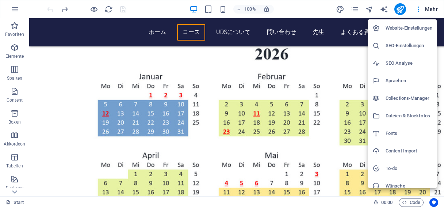
click at [57, 104] on div at bounding box center [222, 104] width 444 height 208
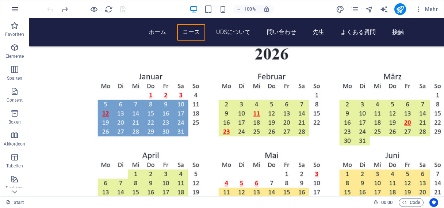
click at [15, 10] on icon "button" at bounding box center [15, 9] width 9 height 9
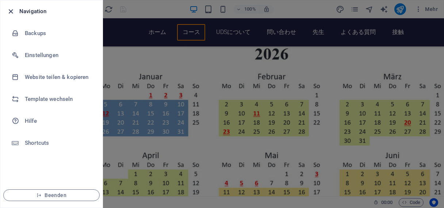
click at [12, 11] on icon "button" at bounding box center [11, 11] width 8 height 8
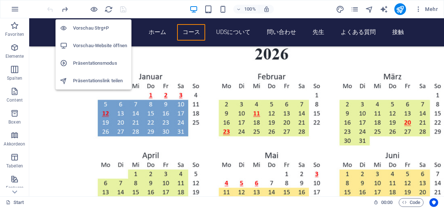
click at [95, 47] on h6 "Vorschau-Website öffnen" at bounding box center [100, 45] width 54 height 9
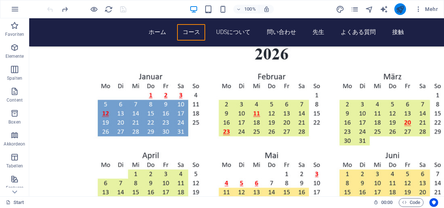
click at [401, 9] on icon "publish" at bounding box center [400, 9] width 8 height 8
